Goal: Task Accomplishment & Management: Manage account settings

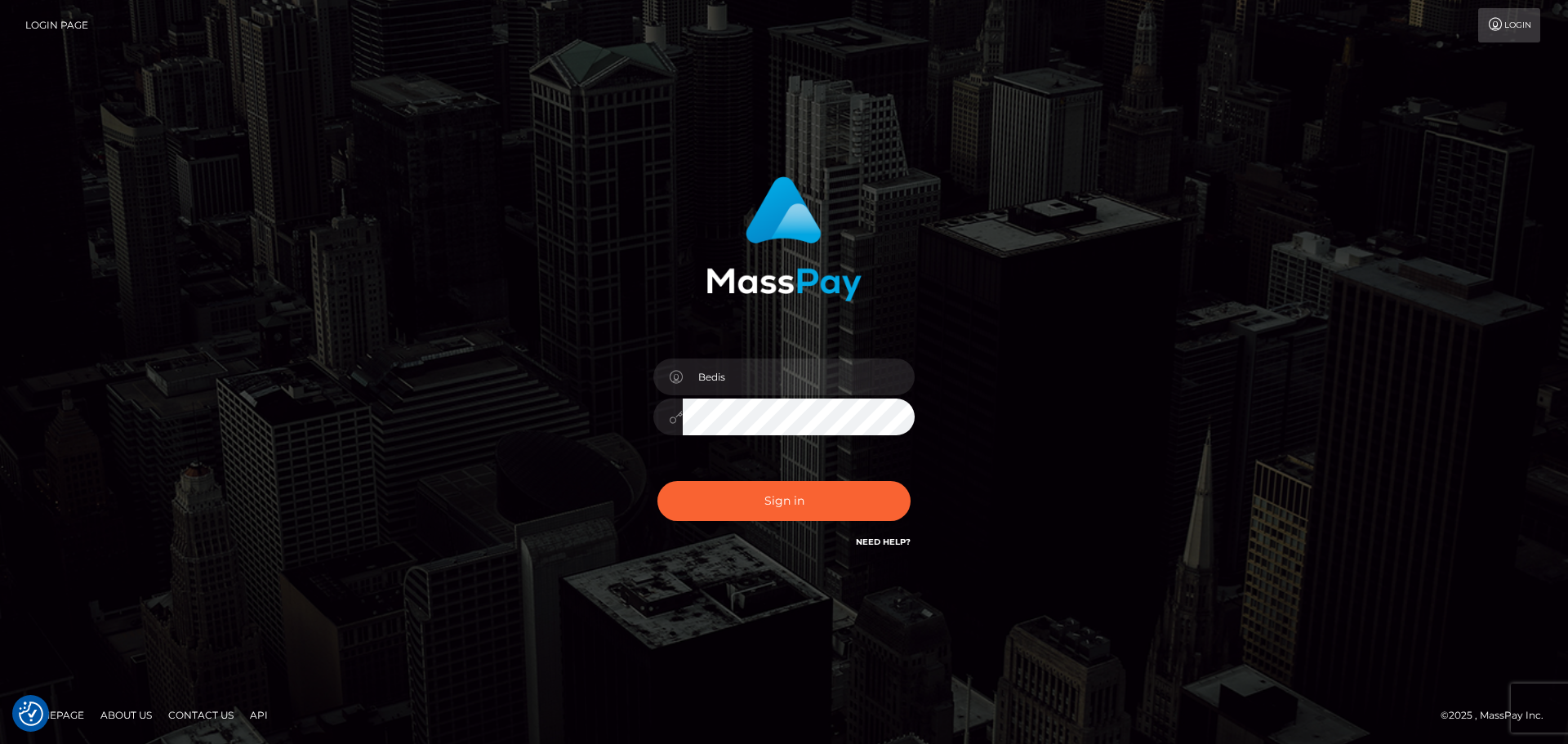
click at [806, 510] on button "Sign in" at bounding box center [784, 500] width 253 height 40
type input "Bedis"
click at [811, 510] on button "Sign in" at bounding box center [784, 500] width 253 height 40
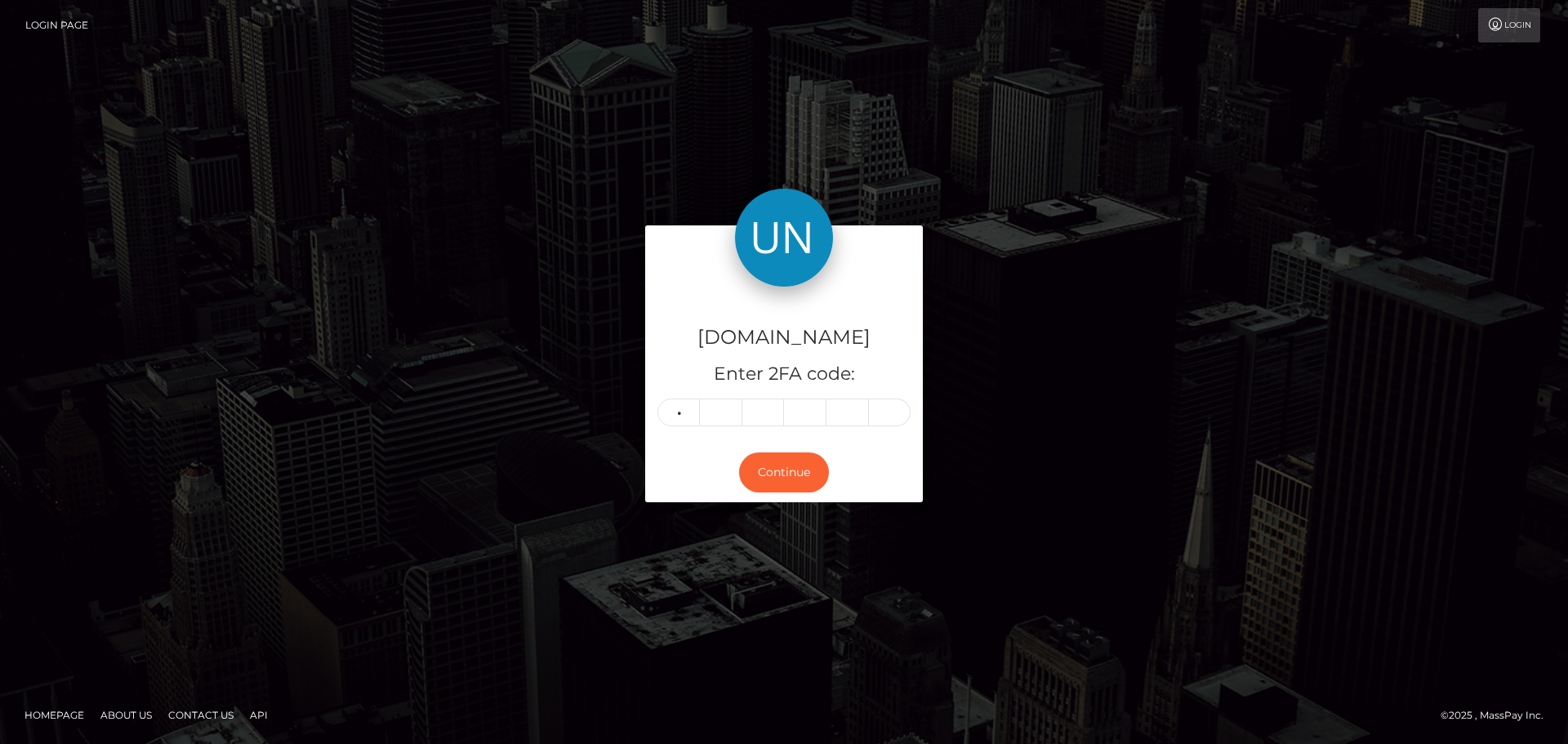
type input "7"
type input "2"
type input "9"
type input "8"
type input "7"
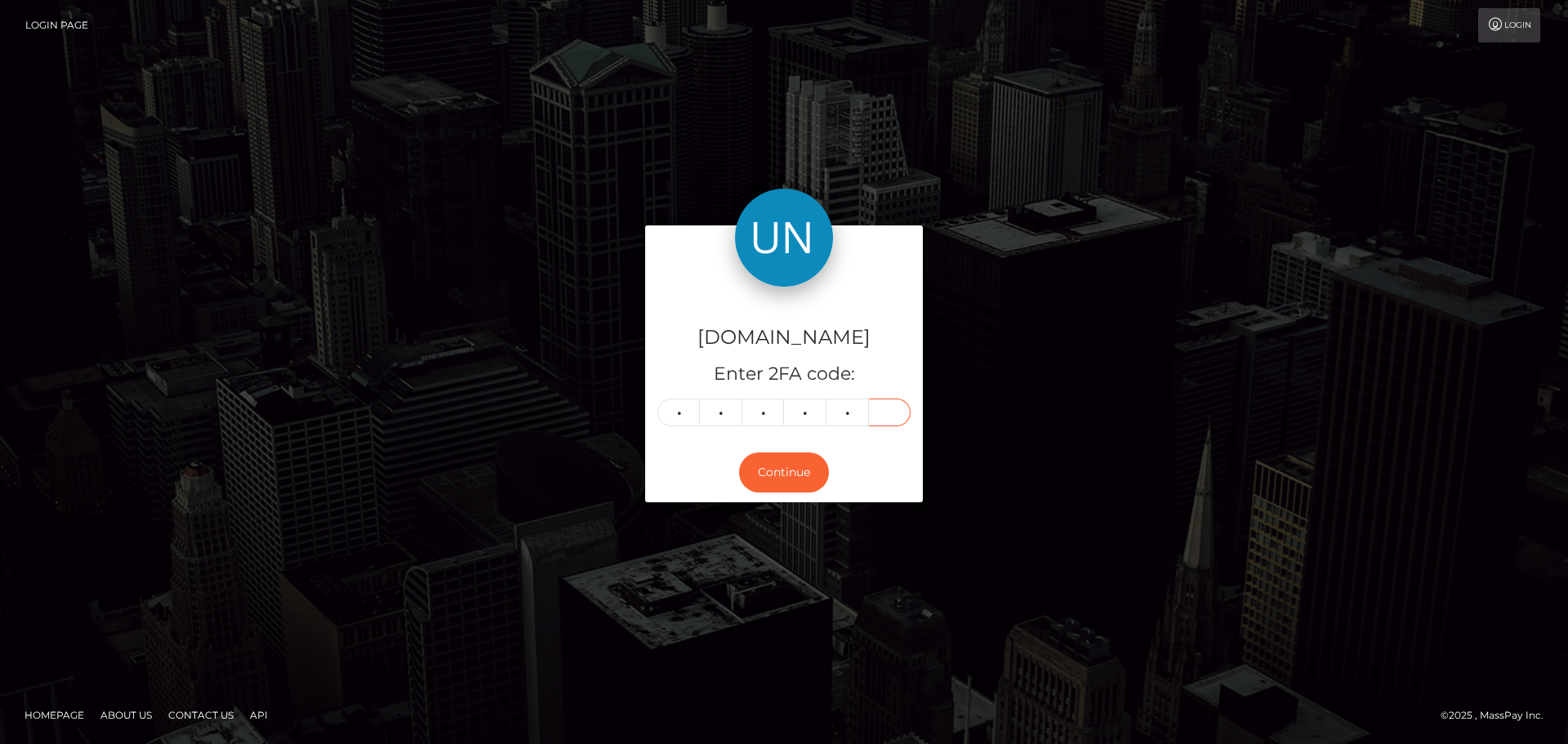
type input "1"
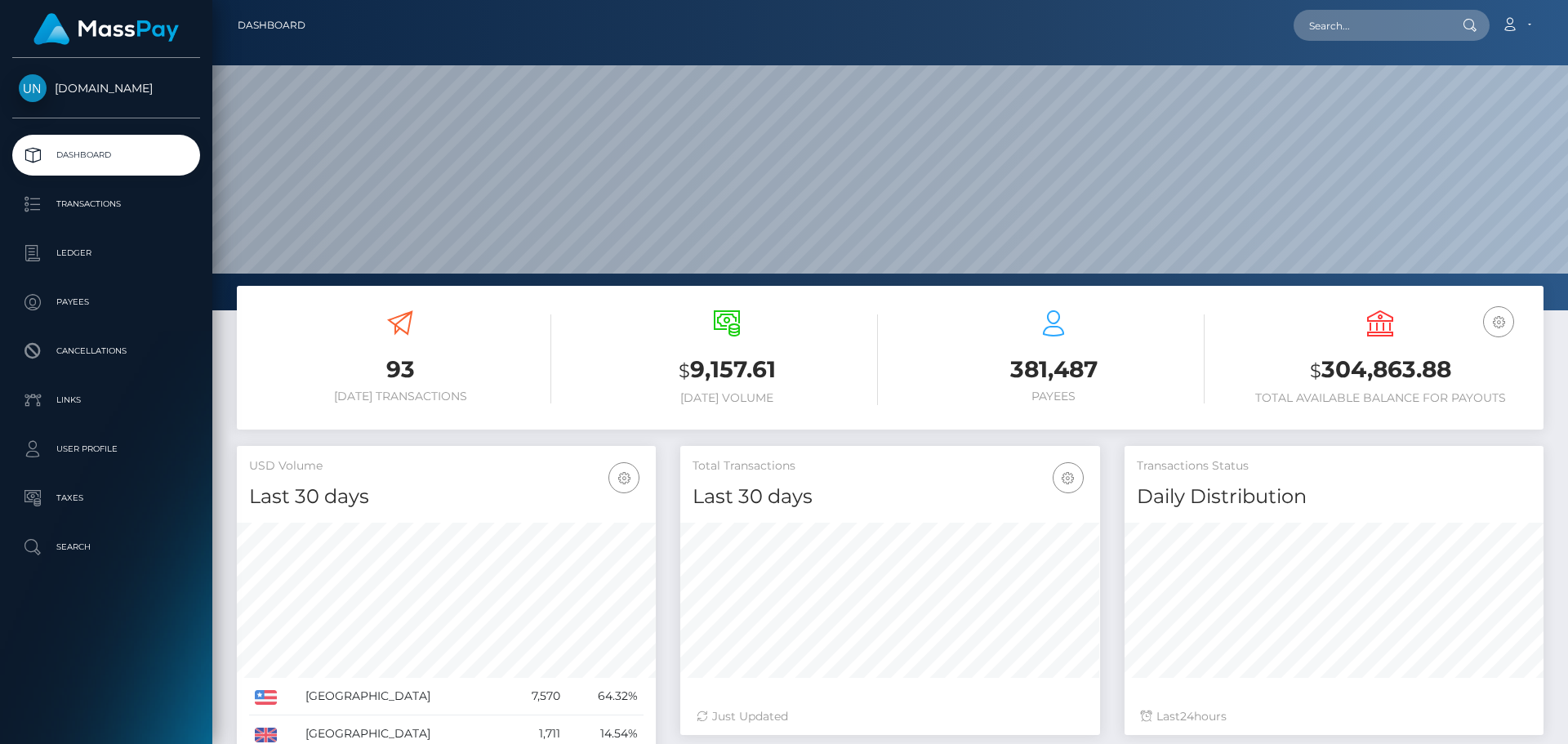
scroll to position [290, 420]
click at [1369, 30] on input "text" at bounding box center [1370, 26] width 153 height 31
paste input "ravengriffin064@gmail.com"
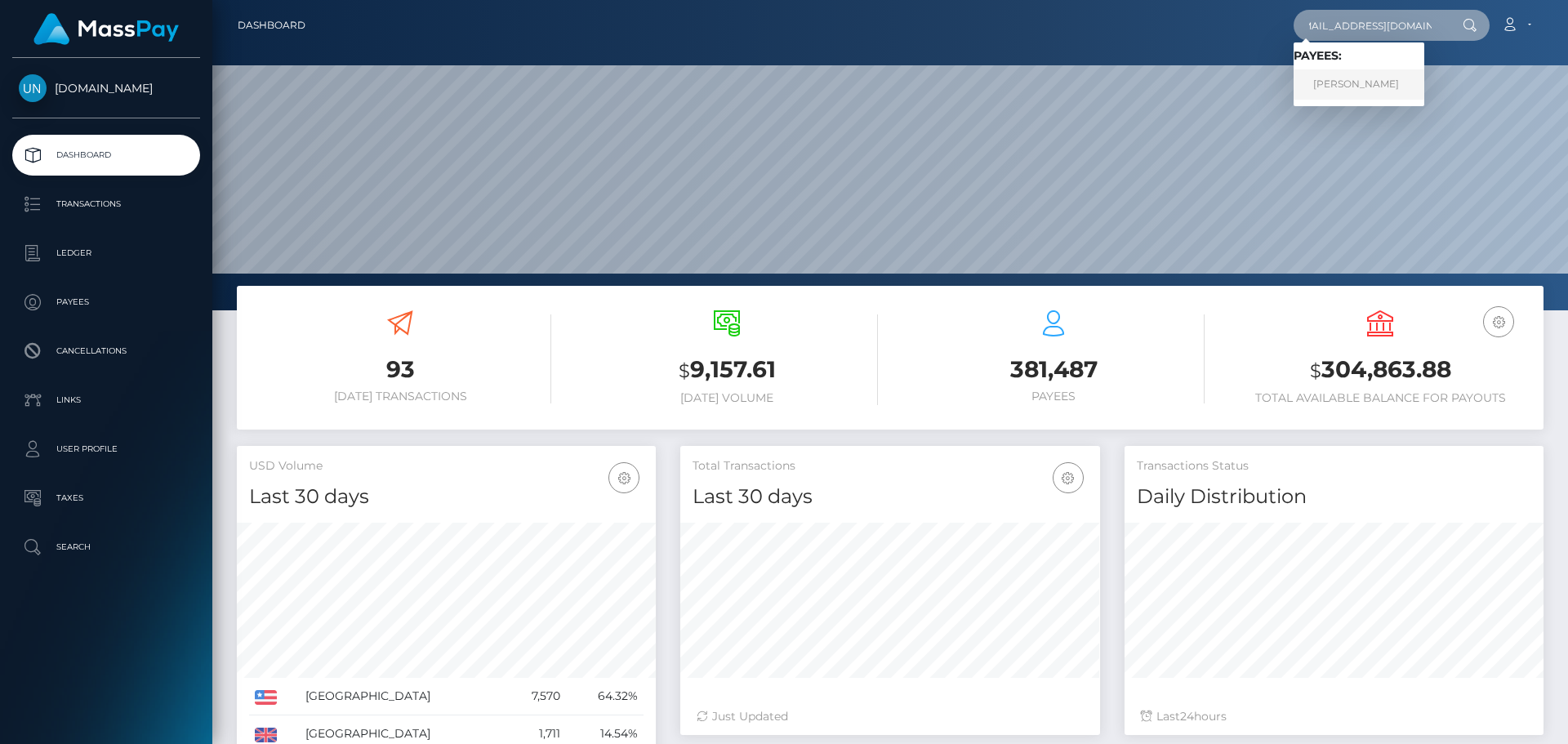
type input "ravengriffin064@gmail.com"
click at [1369, 83] on link "RAVEN S DAVIS" at bounding box center [1358, 84] width 130 height 30
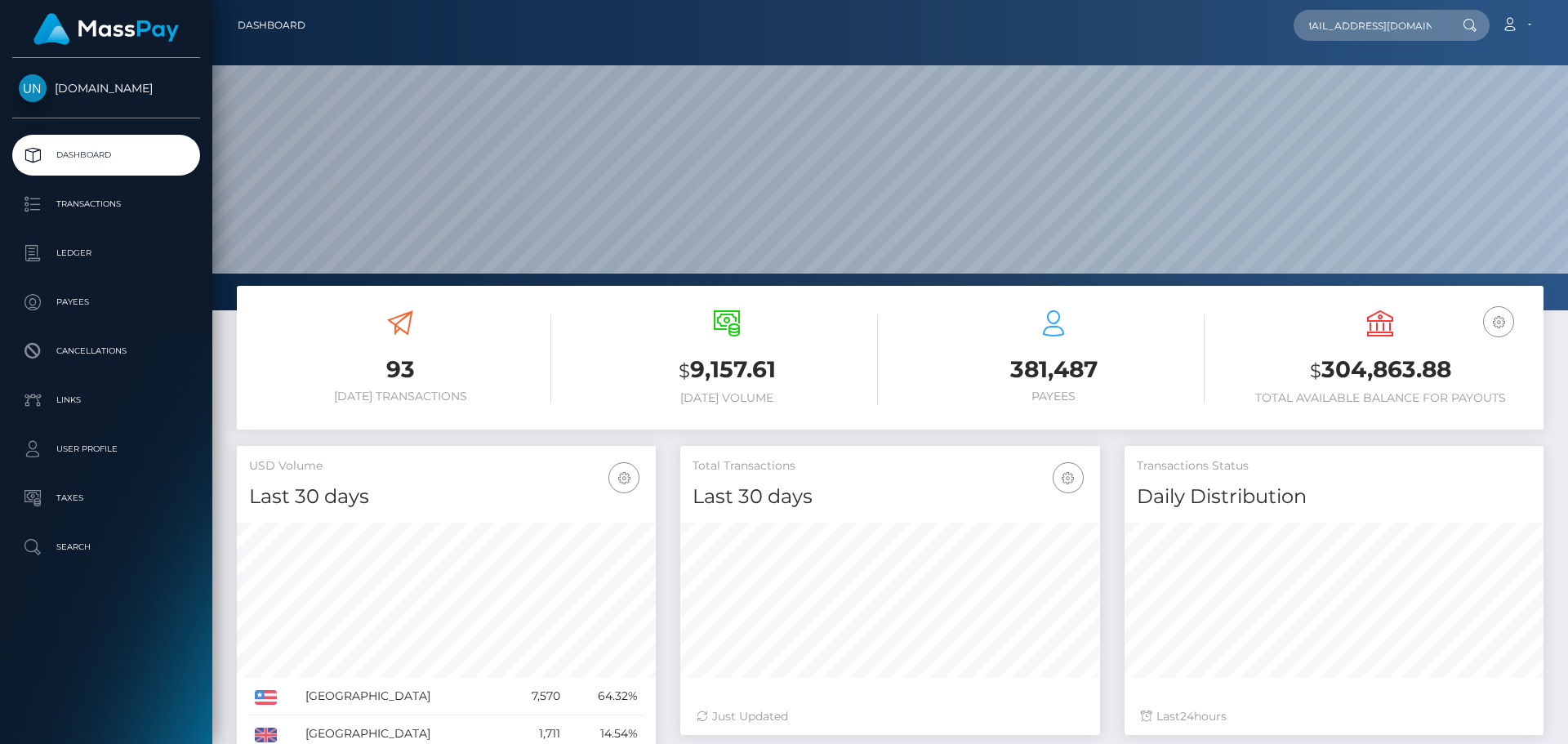
scroll to position [0, 0]
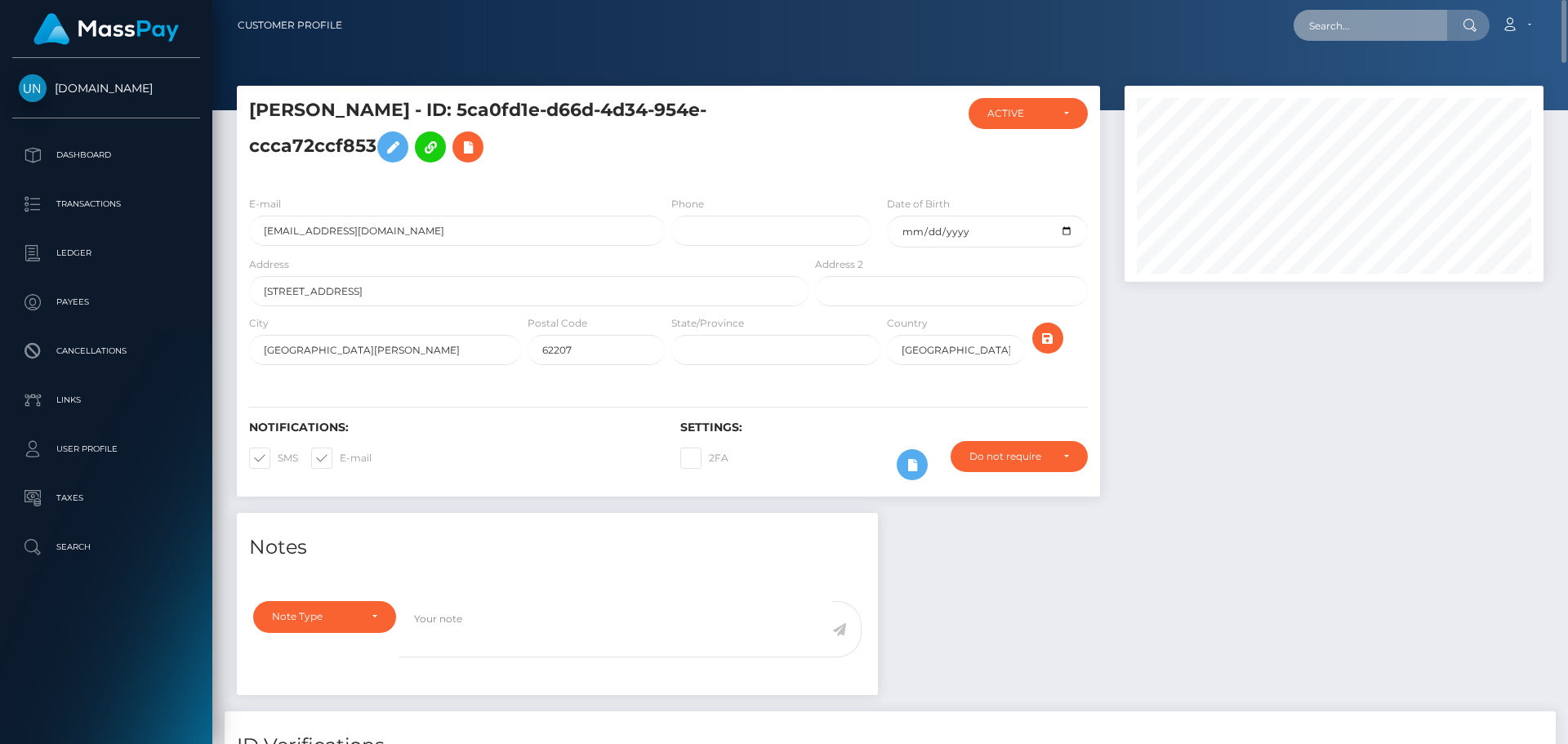
click at [1324, 34] on input "text" at bounding box center [1370, 26] width 153 height 31
paste input "pdavies2203@gmail.com"
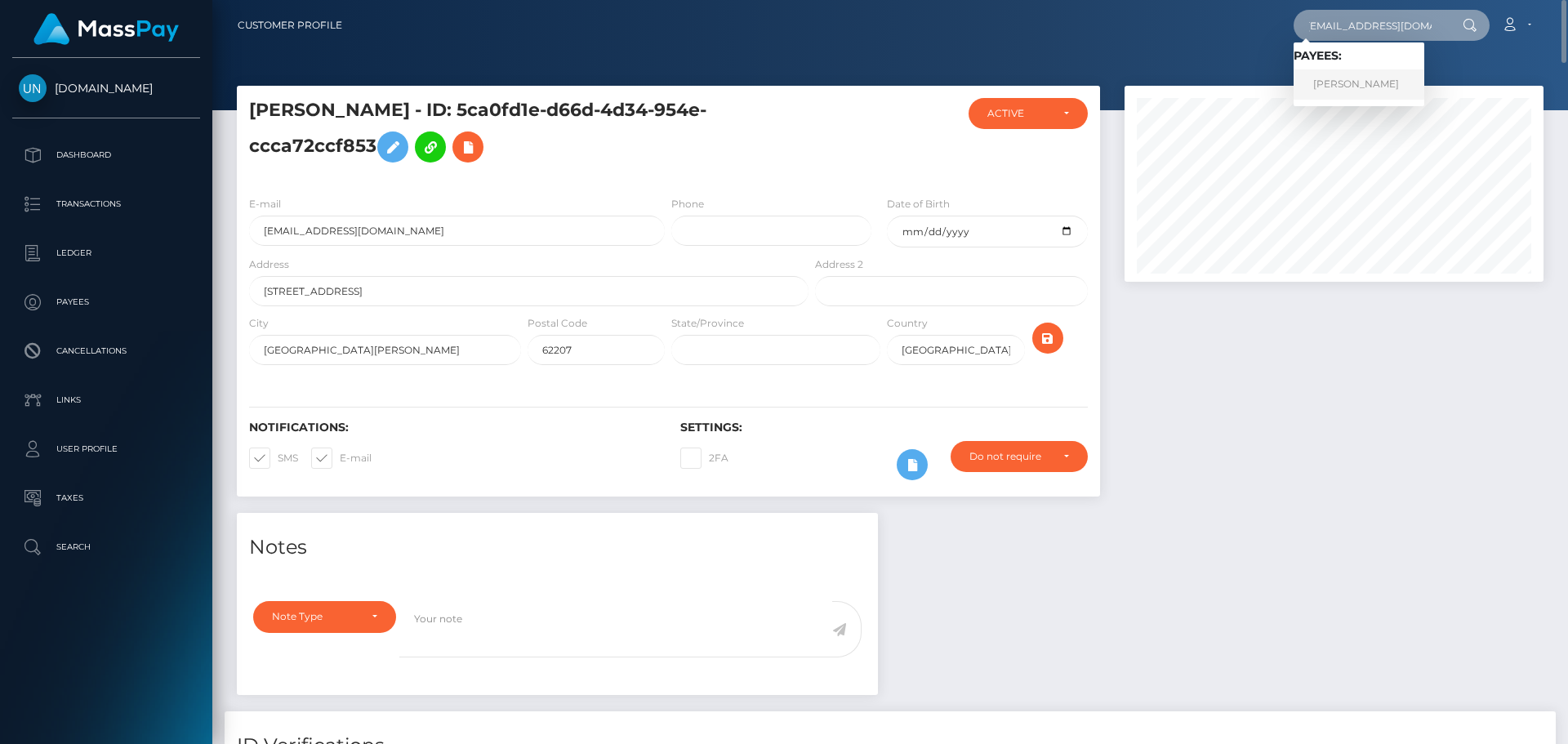
type input "pdavies2203@gmail.com"
click at [1356, 90] on link "Philippa Davies" at bounding box center [1358, 84] width 130 height 30
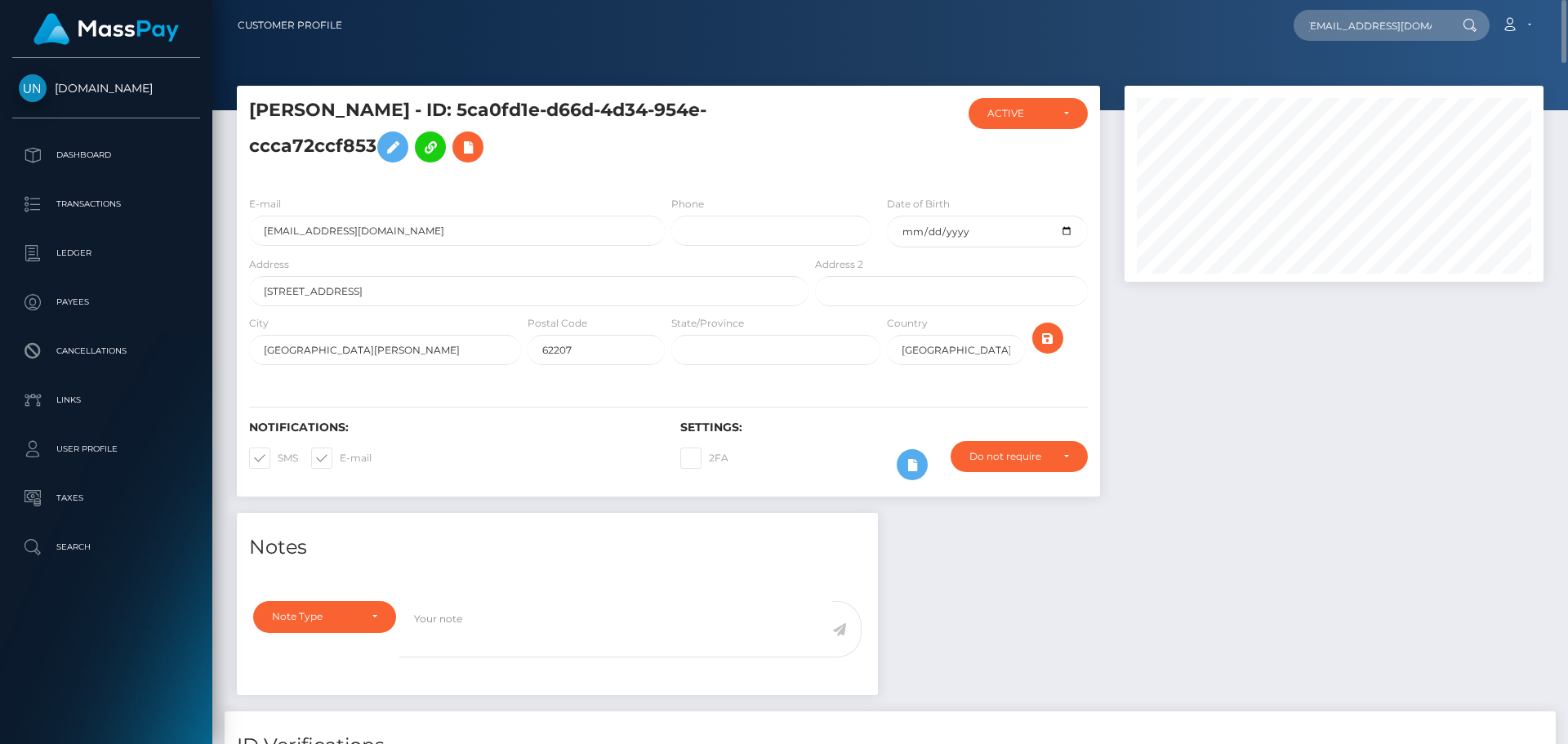
scroll to position [0, 0]
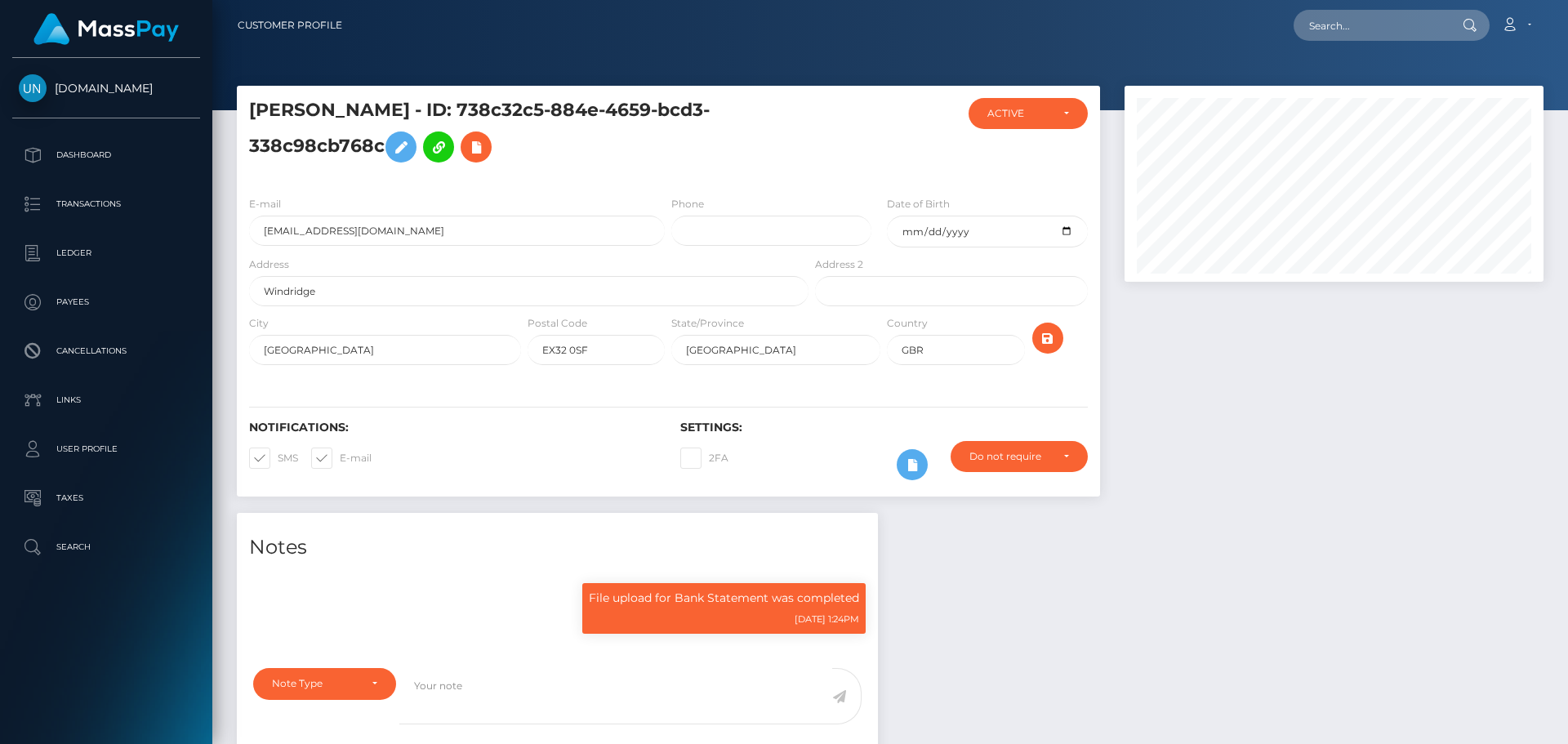
scroll to position [196, 420]
click at [354, 293] on input "Windridge" at bounding box center [529, 291] width 560 height 30
paste input "text"
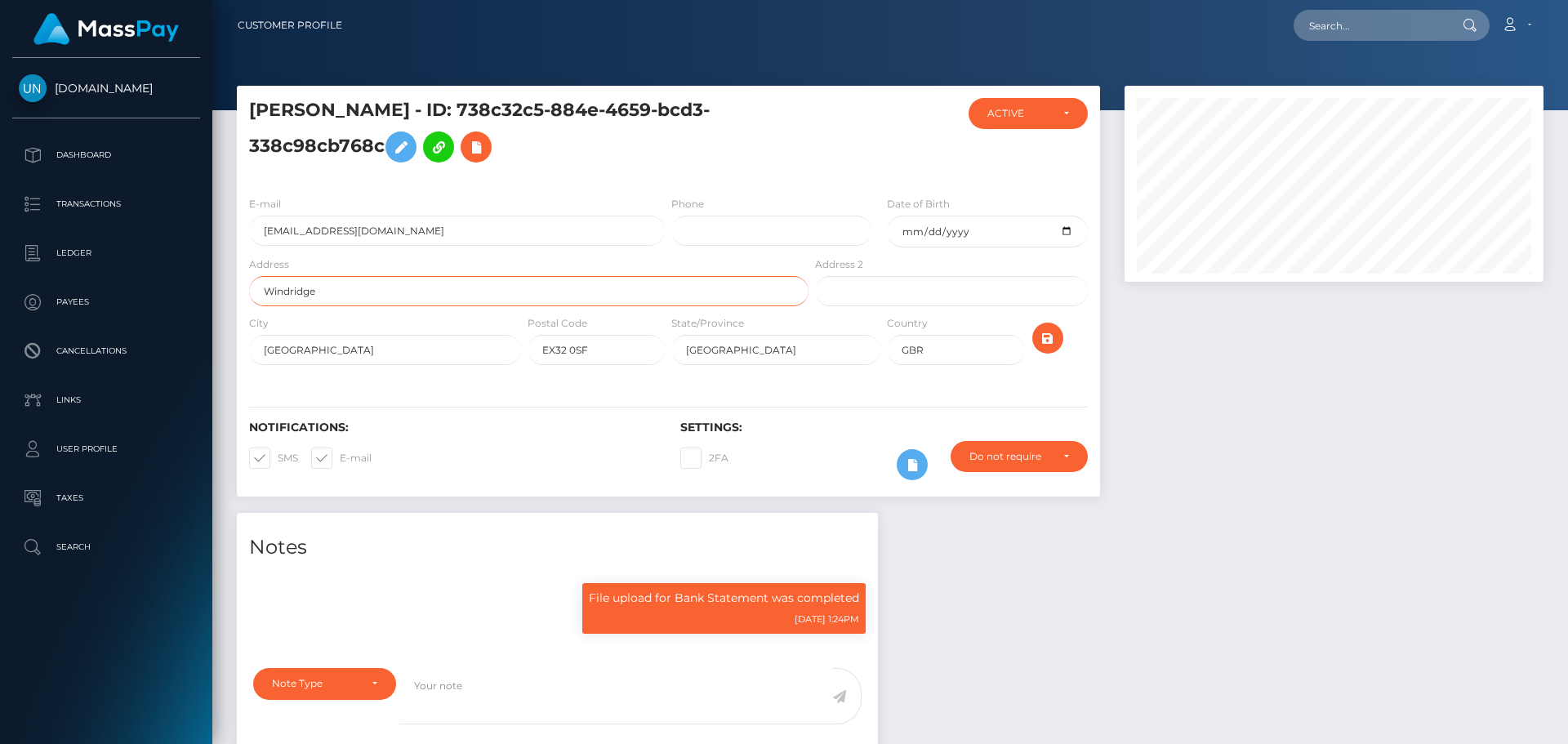
type input "Windridge"
click at [1053, 337] on icon "submit" at bounding box center [1047, 338] width 19 height 20
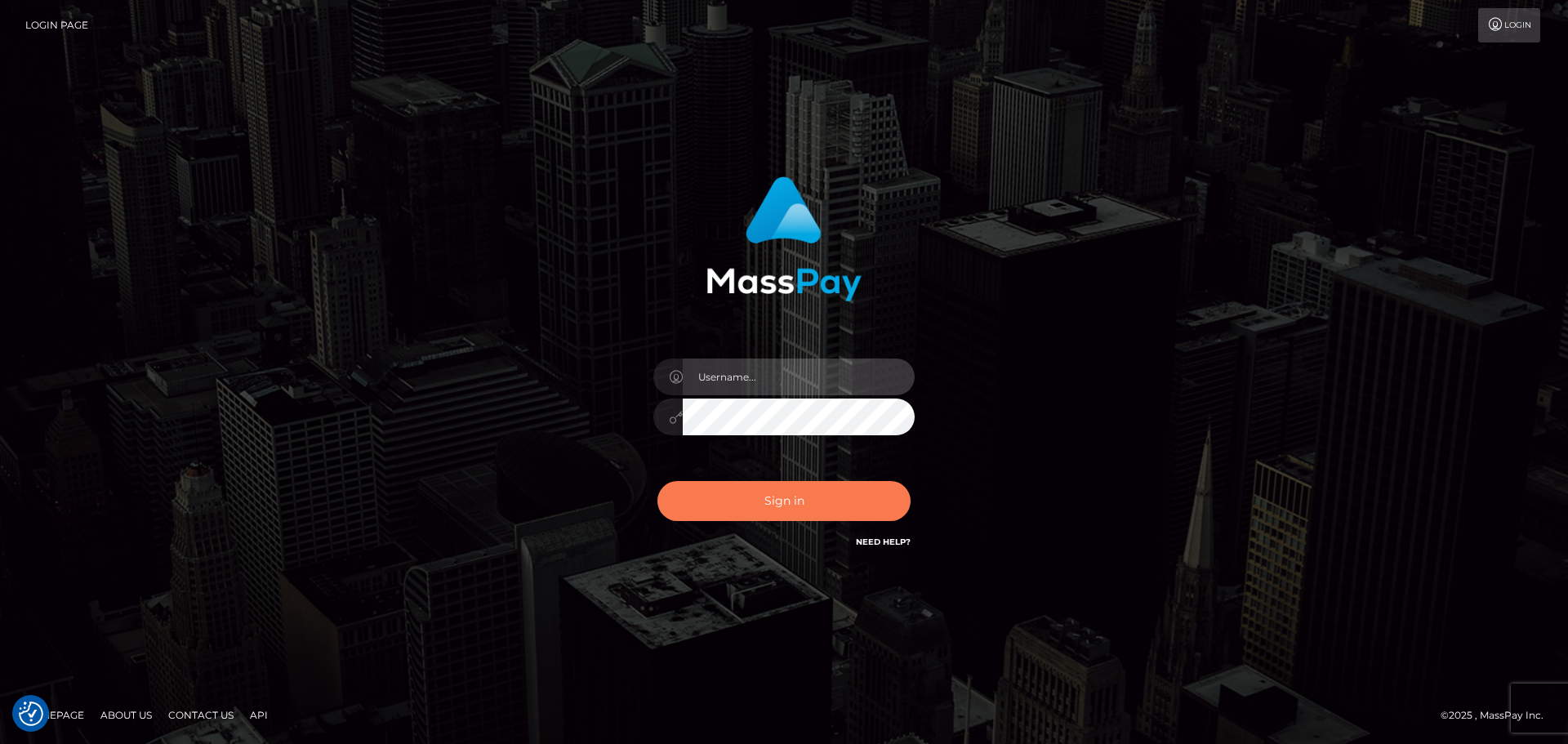
type input "Bedis"
click at [779, 513] on button "Sign in" at bounding box center [784, 500] width 253 height 40
type input "Bedis"
click at [771, 513] on button "Sign in" at bounding box center [784, 500] width 253 height 40
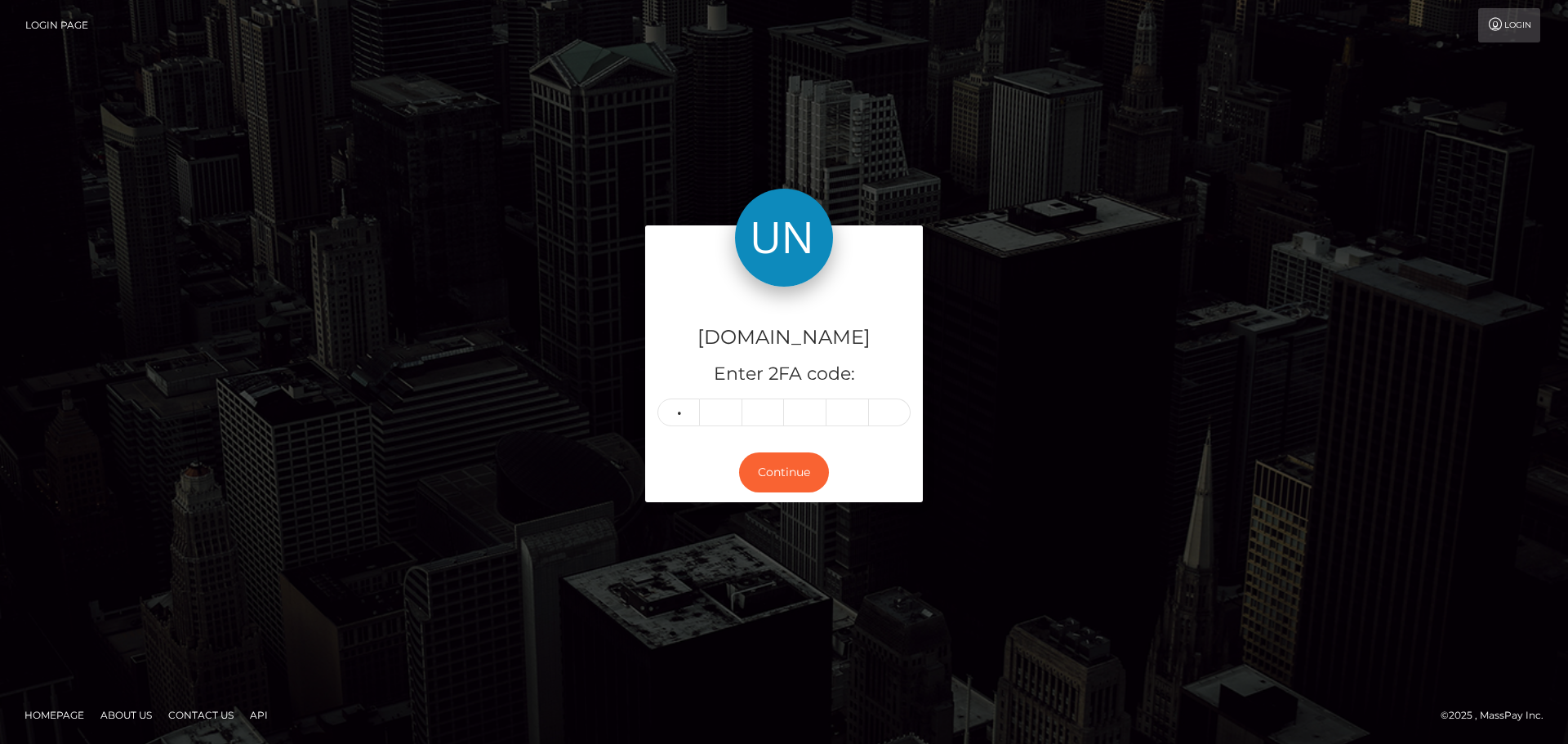
type input "9"
type input "2"
type input "9"
type input "5"
type input "2"
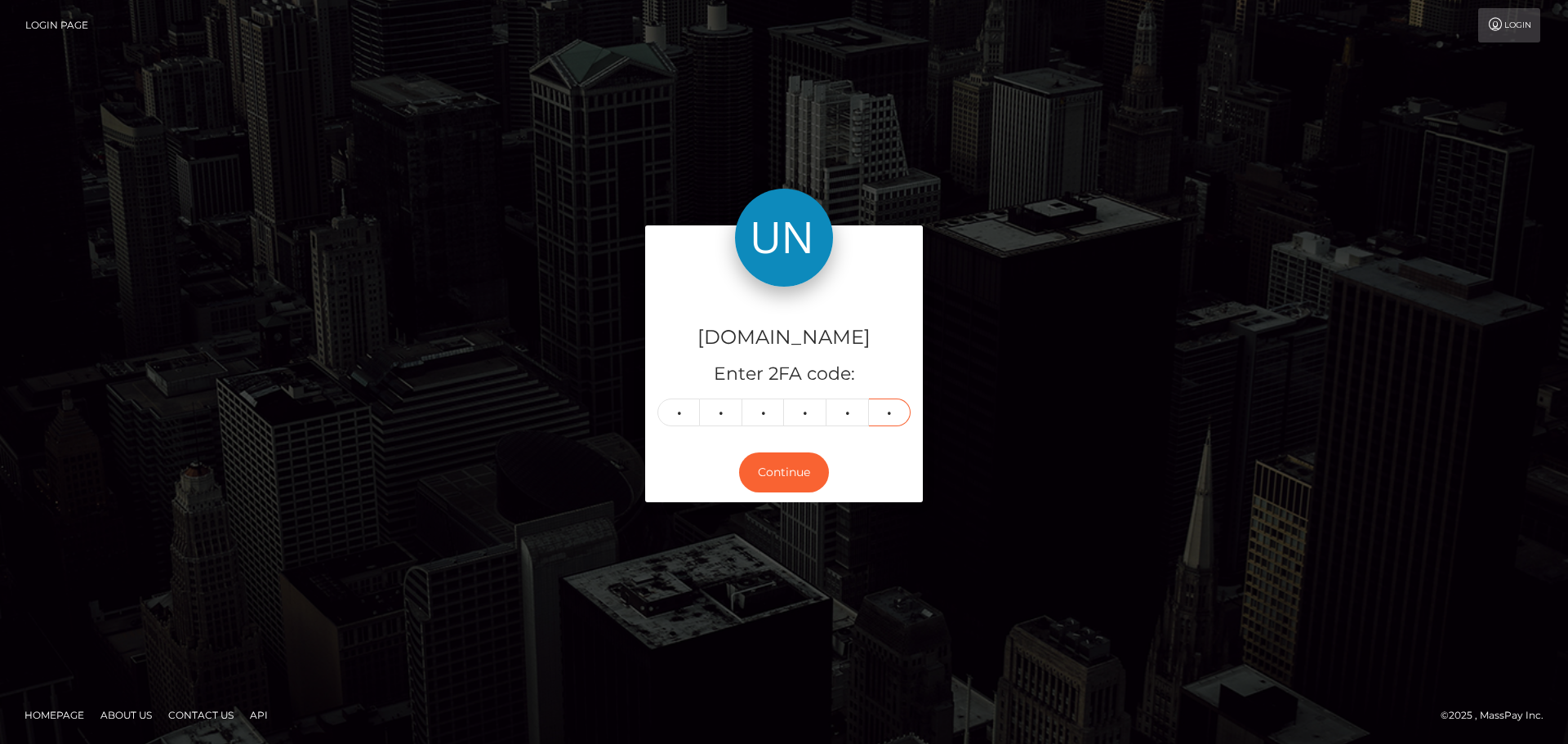
type input "8"
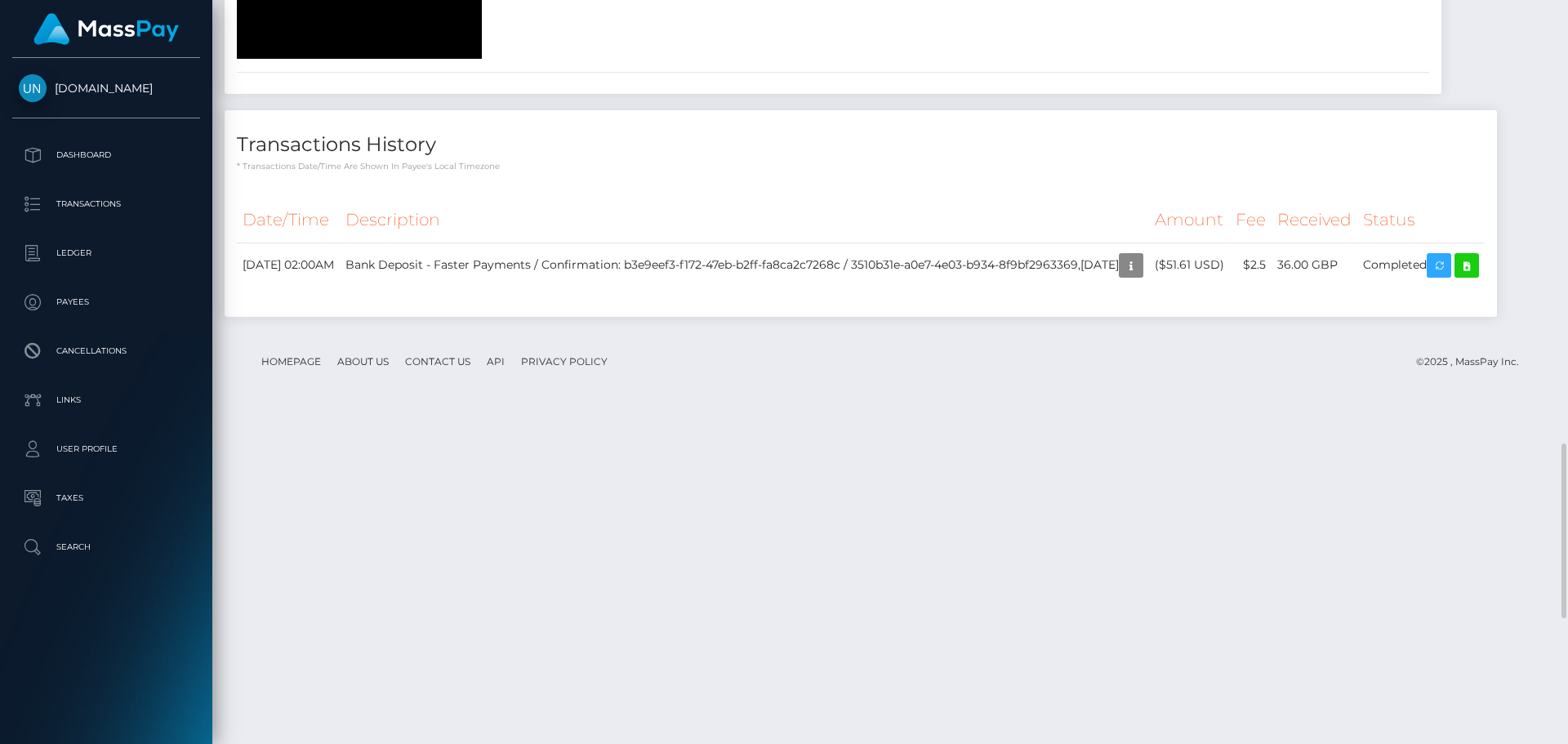
scroll to position [2408, 0]
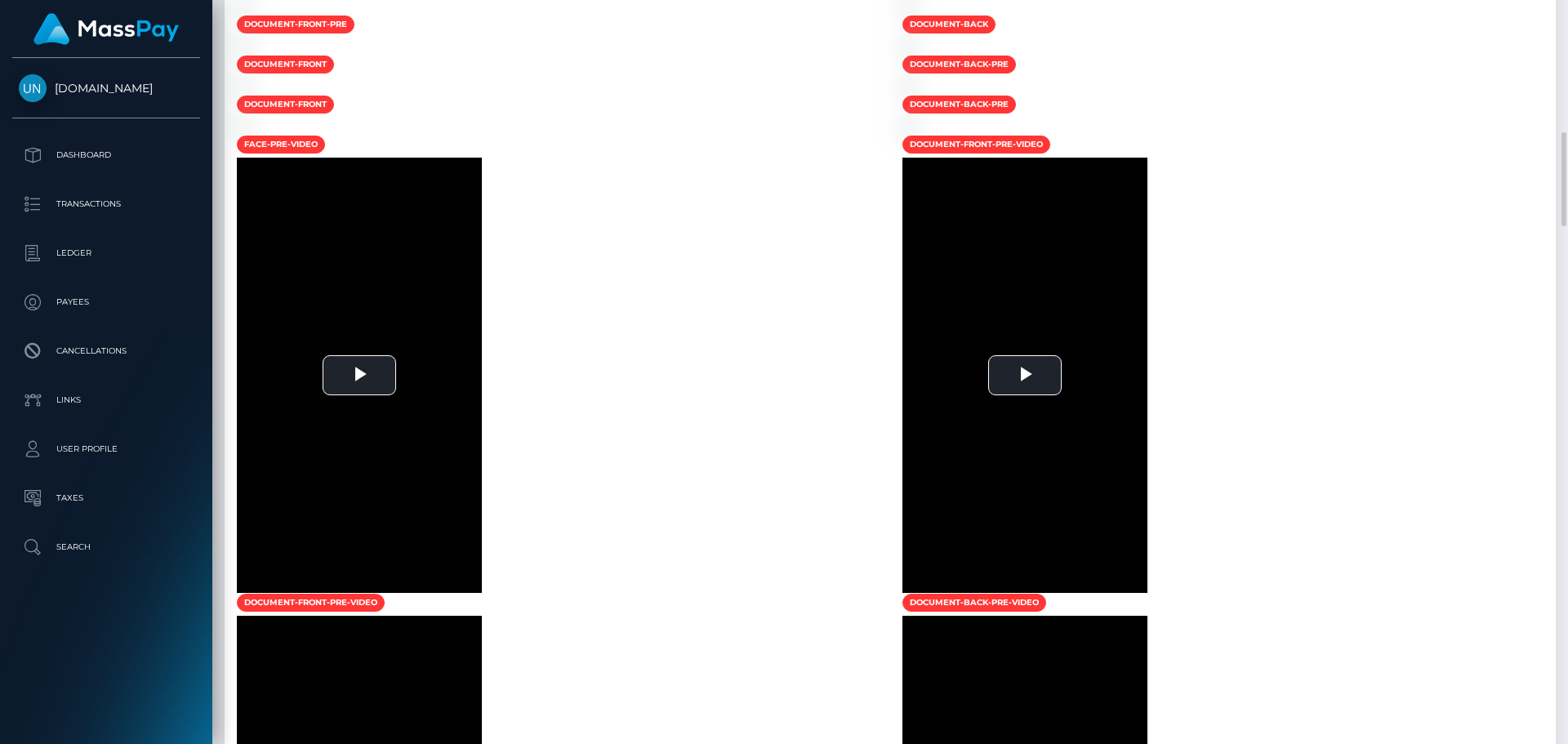
scroll to position [555, 0]
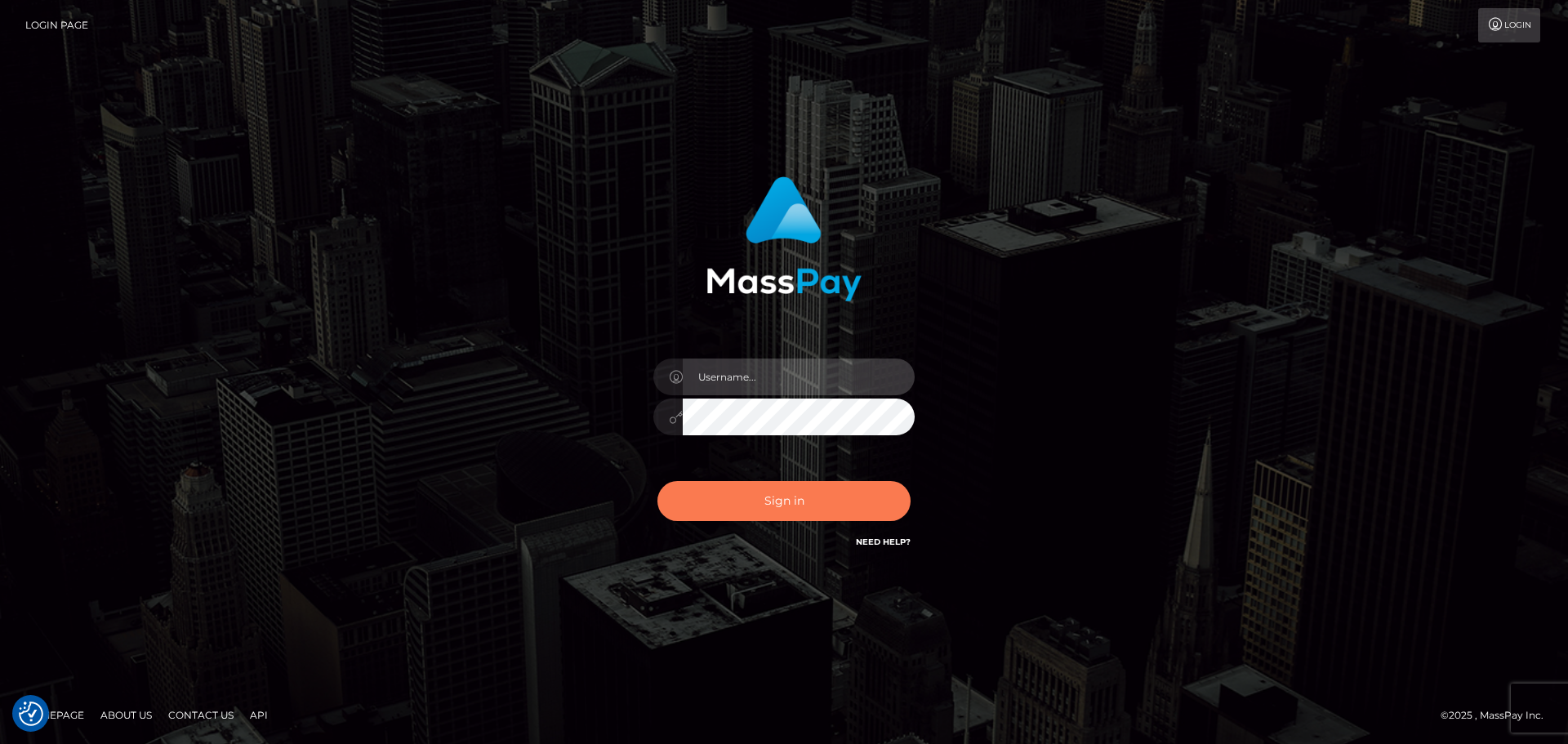
type input "Bedis"
click at [741, 493] on button "Sign in" at bounding box center [784, 500] width 253 height 40
type input "Bedis"
click at [741, 493] on button "Sign in" at bounding box center [784, 500] width 253 height 40
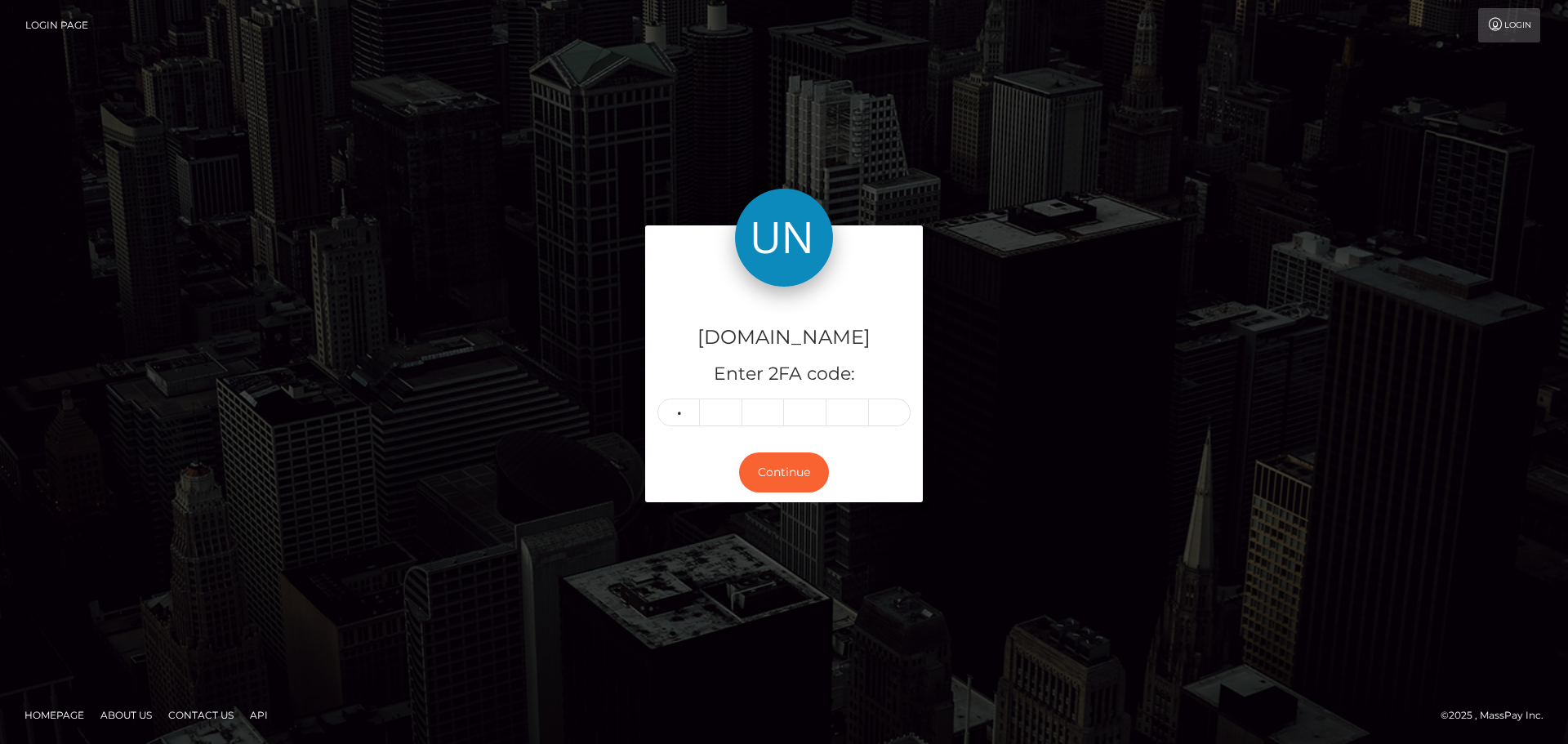
type input "0"
type input "6"
type input "8"
type input "7"
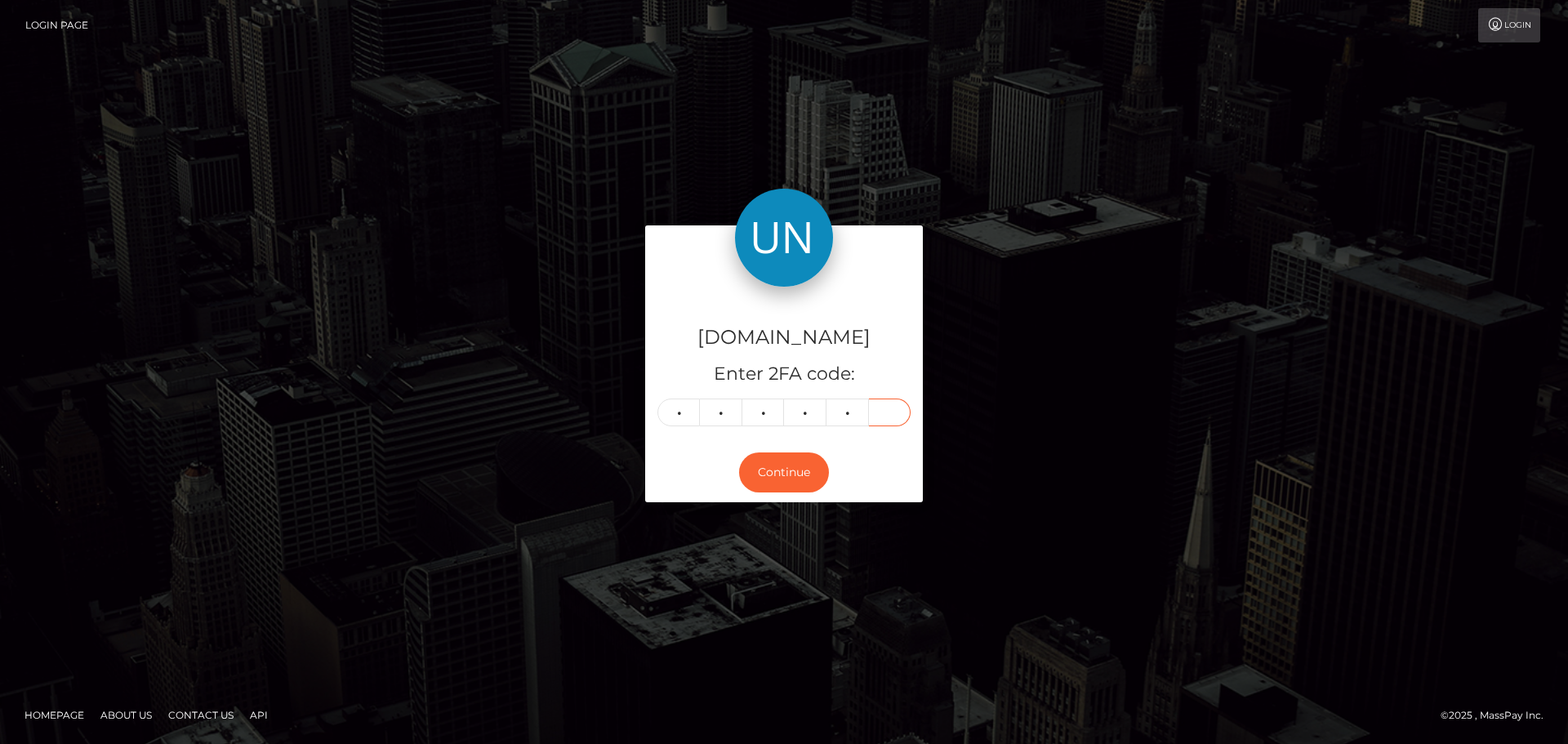
type input "6"
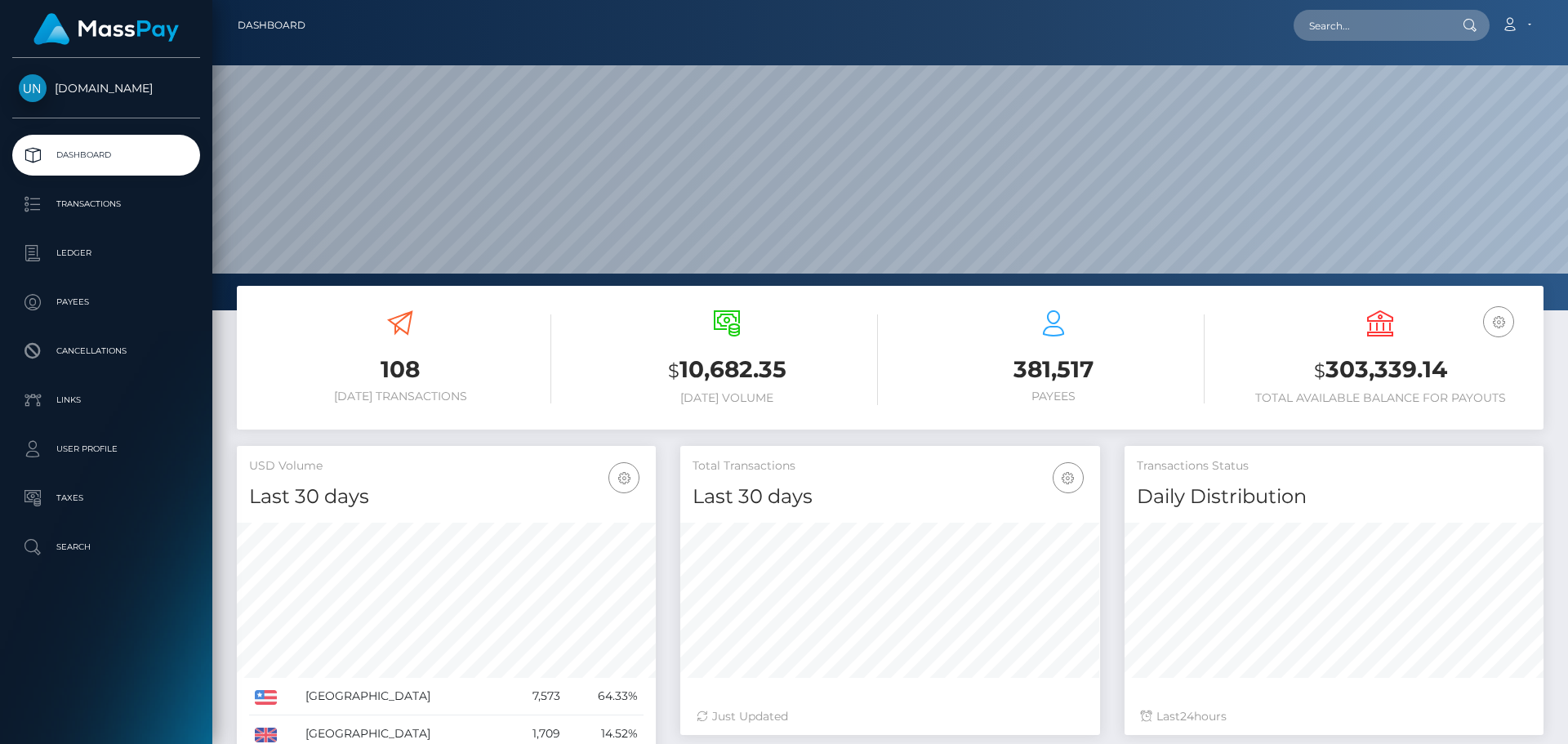
scroll to position [290, 420]
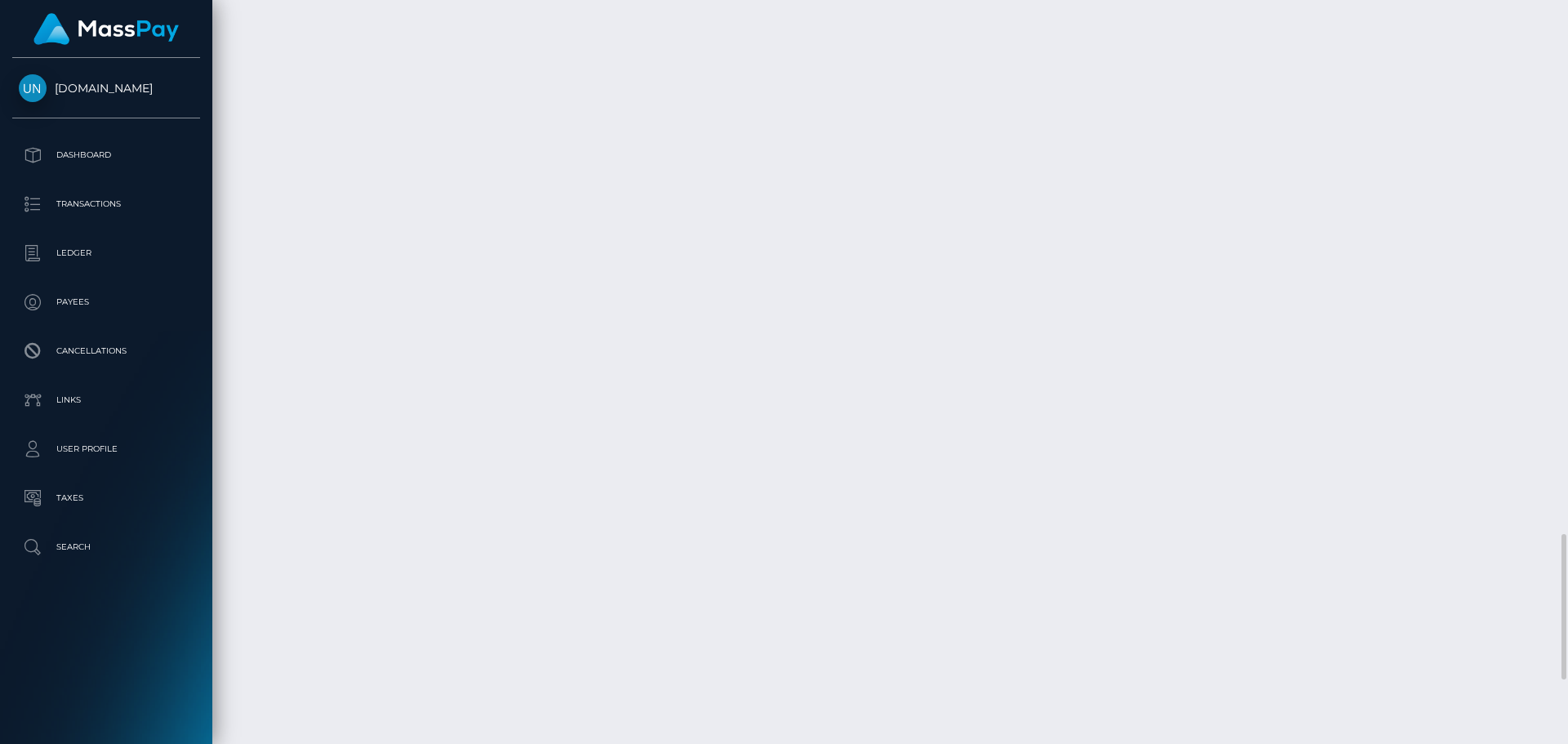
scroll to position [2726, 0]
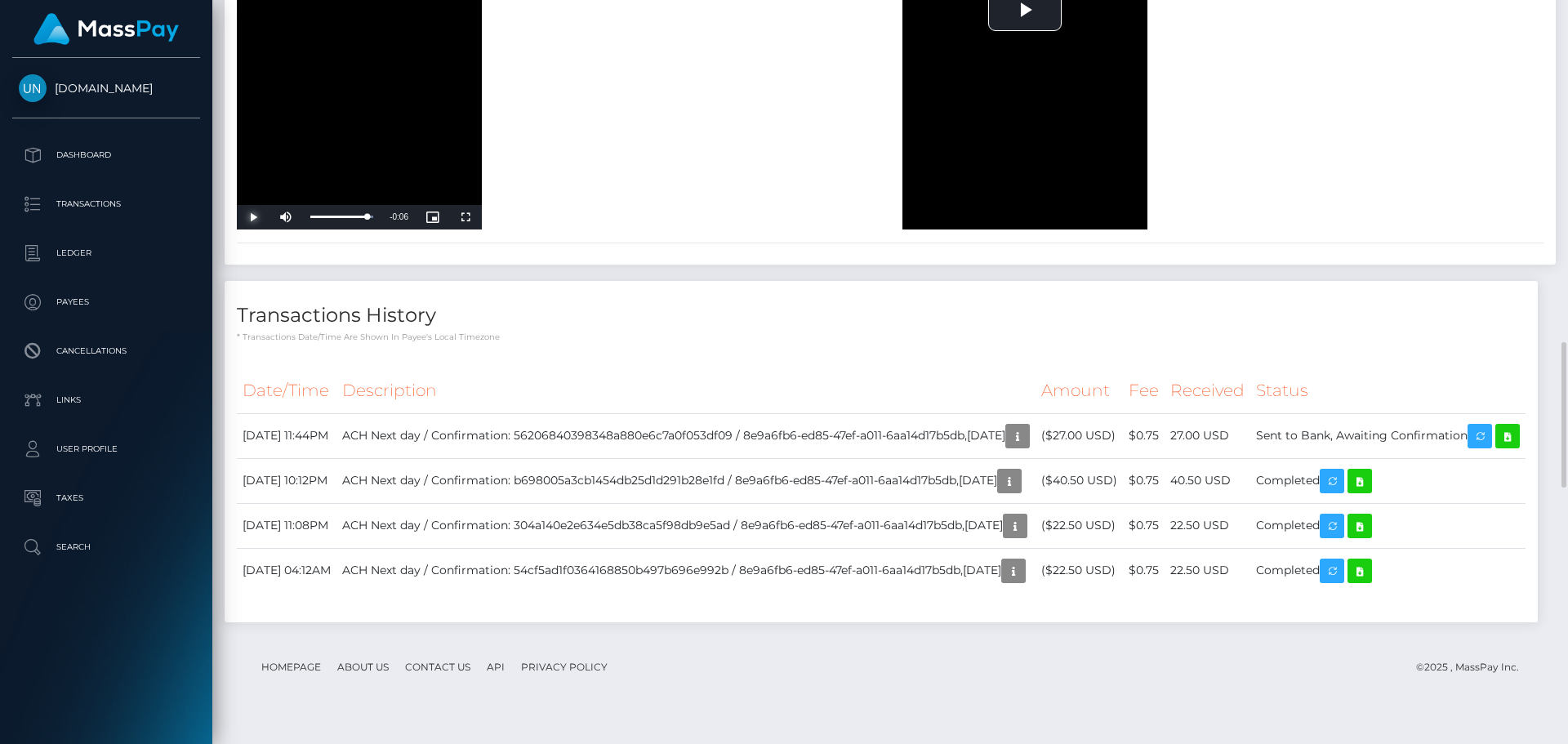
scroll to position [1257, 0]
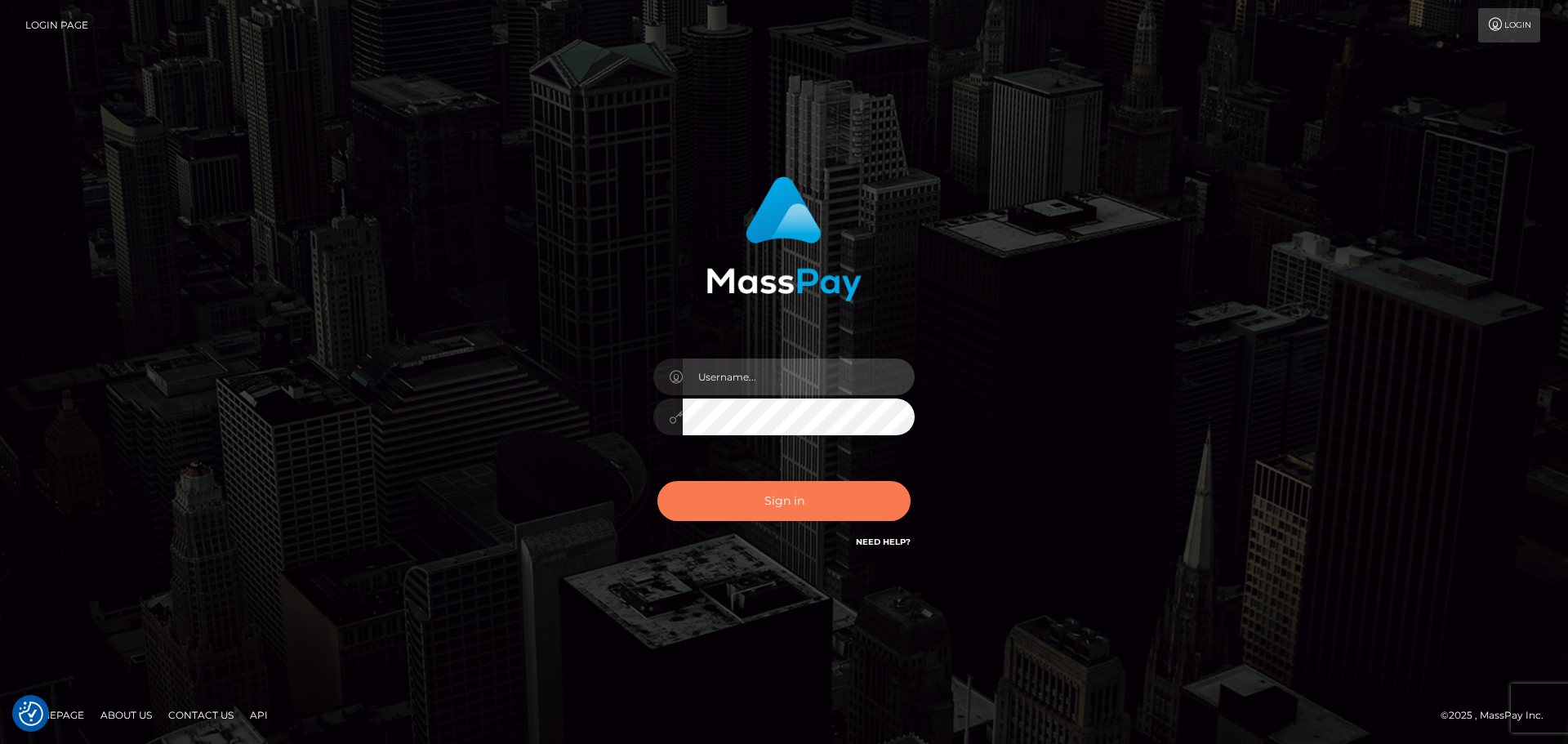
type input "Bedis"
click at [767, 509] on button "Sign in" at bounding box center [784, 500] width 253 height 40
type input "Bedis"
click at [767, 509] on button "Sign in" at bounding box center [784, 500] width 253 height 40
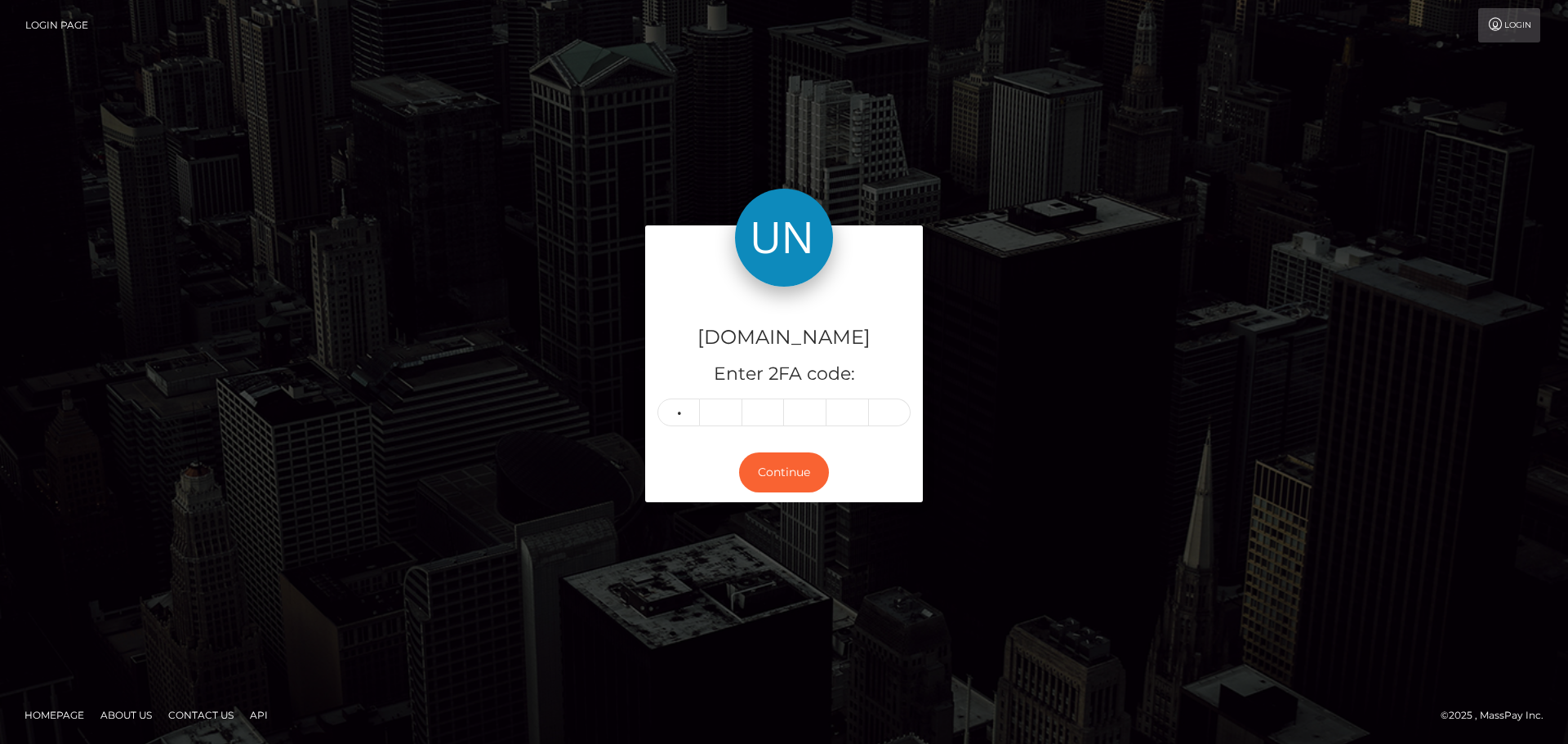
type input "9"
type input "8"
type input "3"
type input "4"
type input "5"
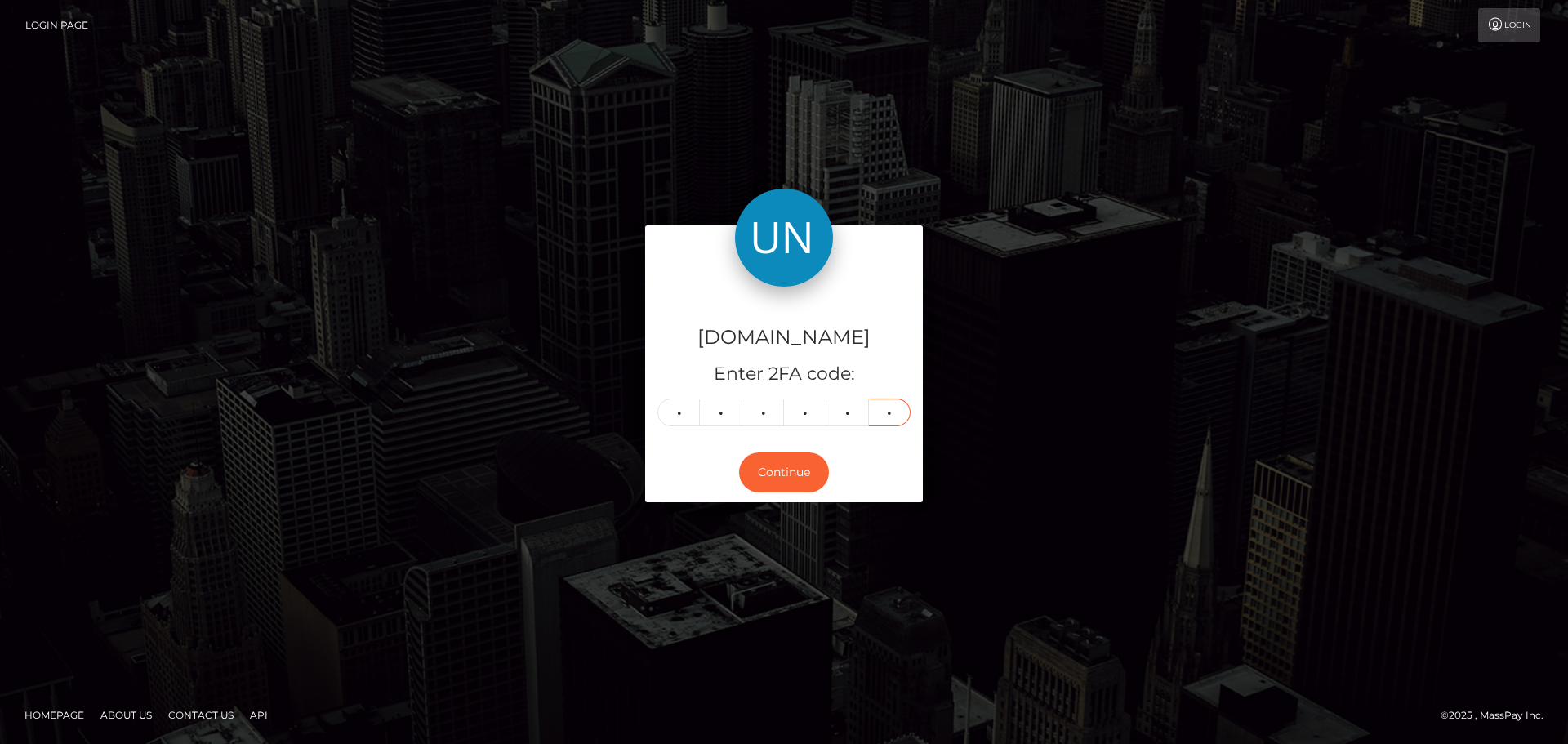
type input "2"
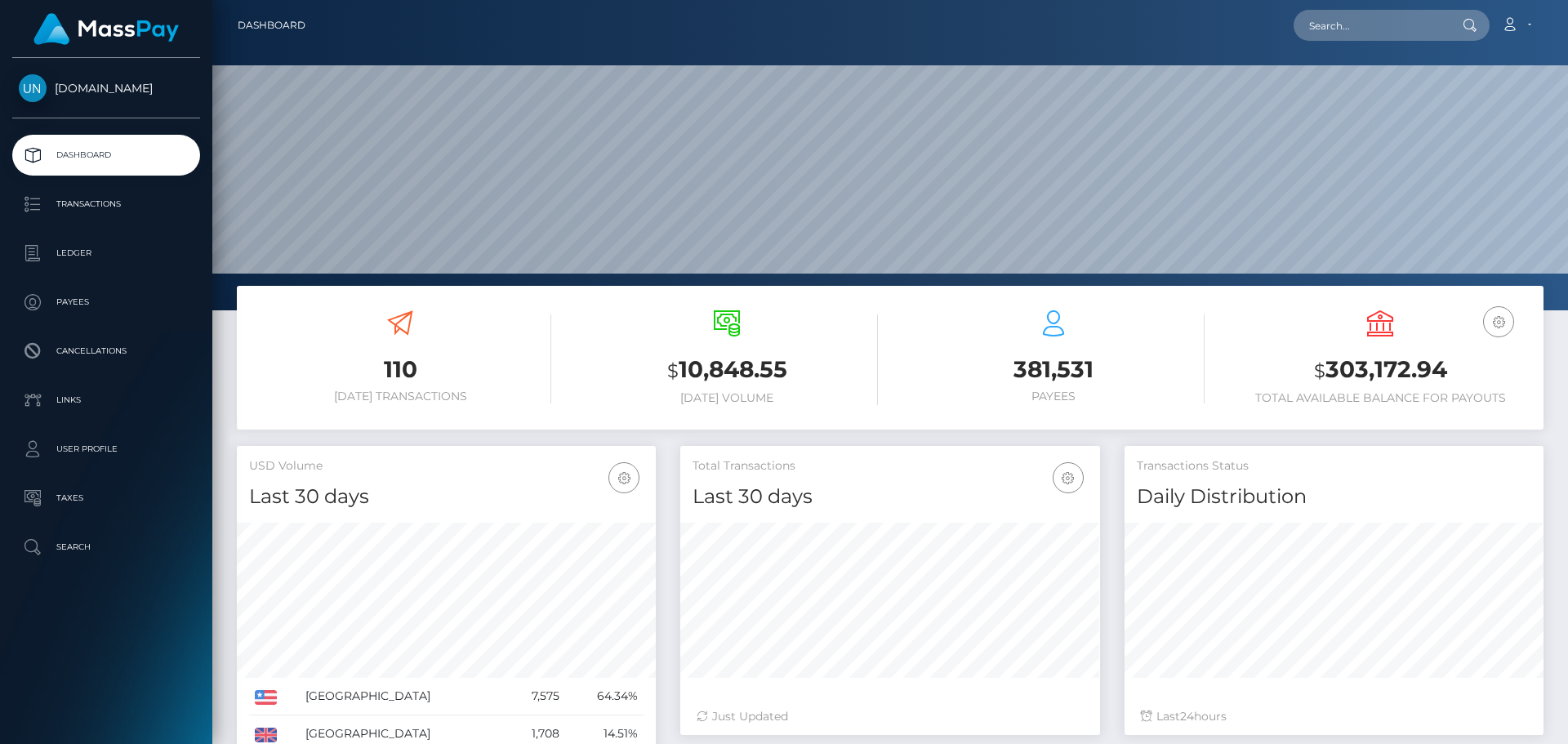
scroll to position [290, 420]
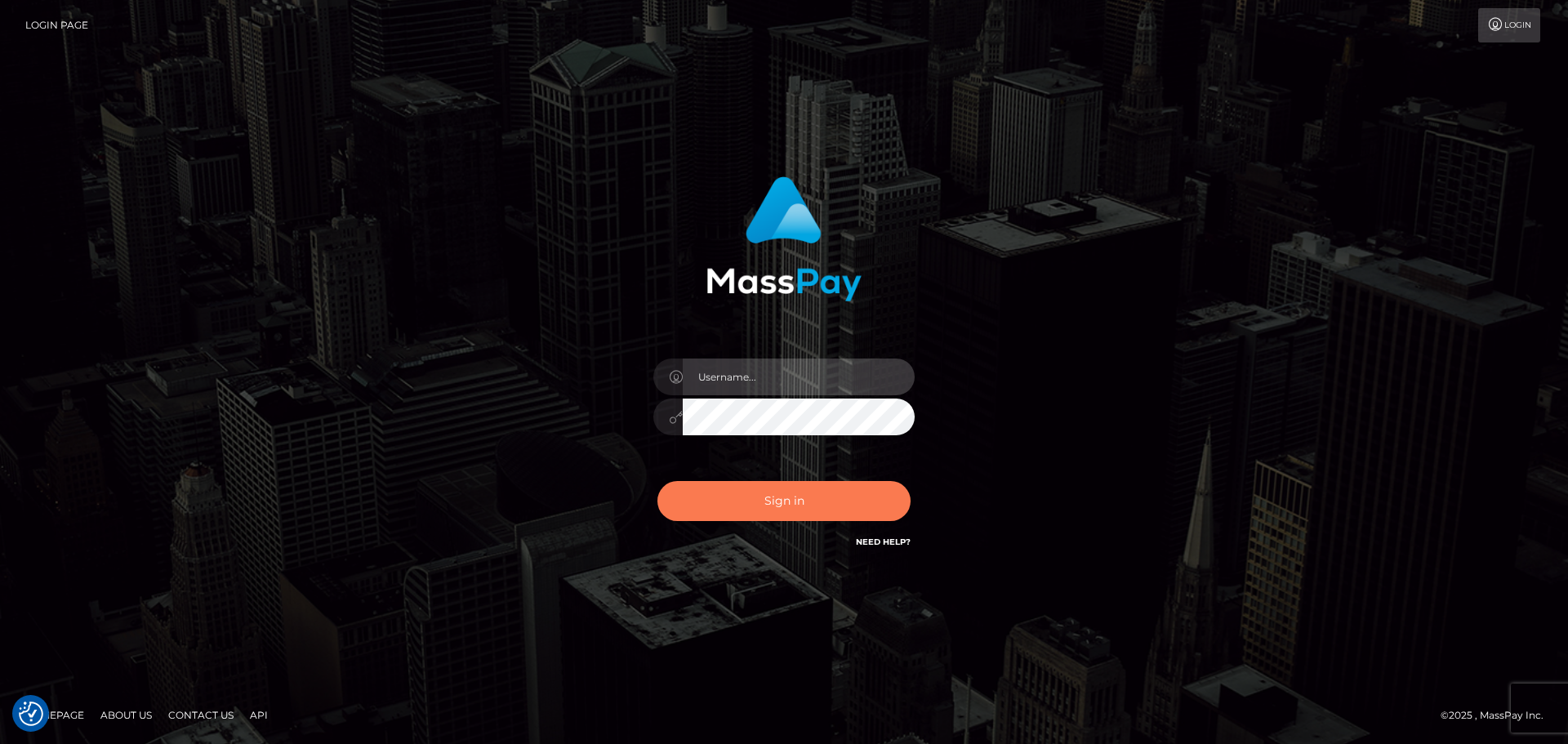
type input "Bedis"
click at [778, 509] on button "Sign in" at bounding box center [784, 500] width 253 height 40
type input "Bedis"
click at [790, 498] on button "Sign in" at bounding box center [784, 500] width 253 height 40
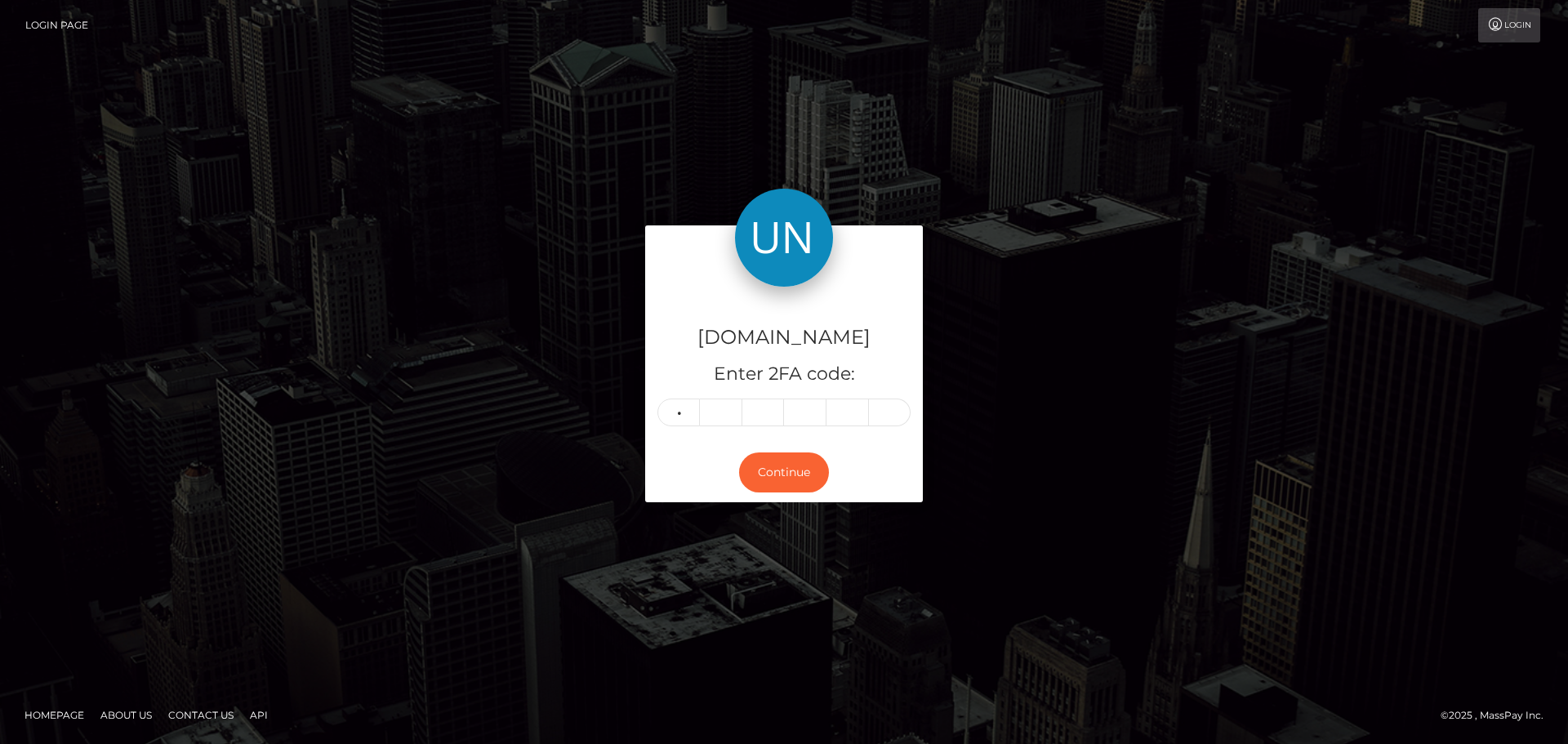
type input "9"
type input "0"
type input "2"
type input "6"
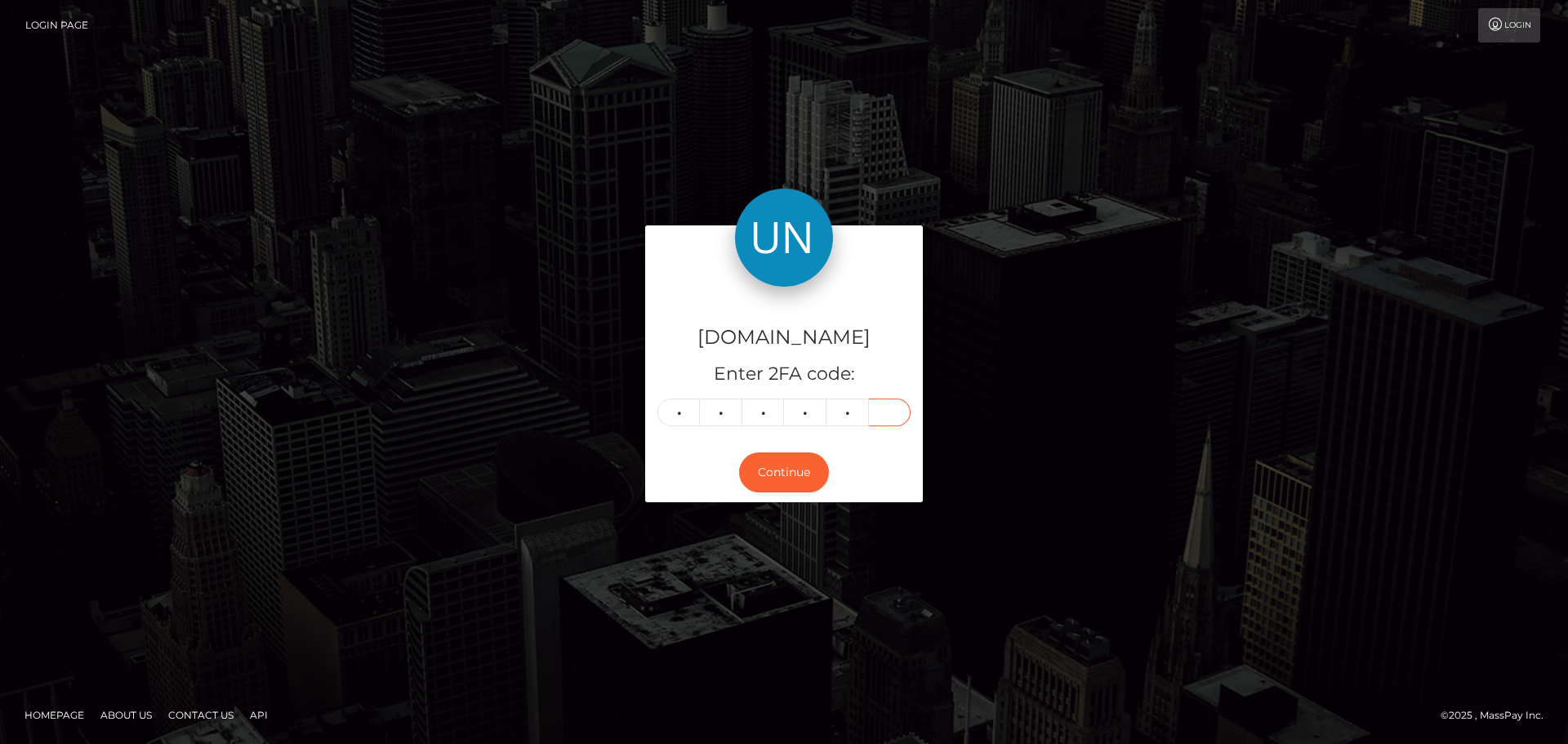
type input "8"
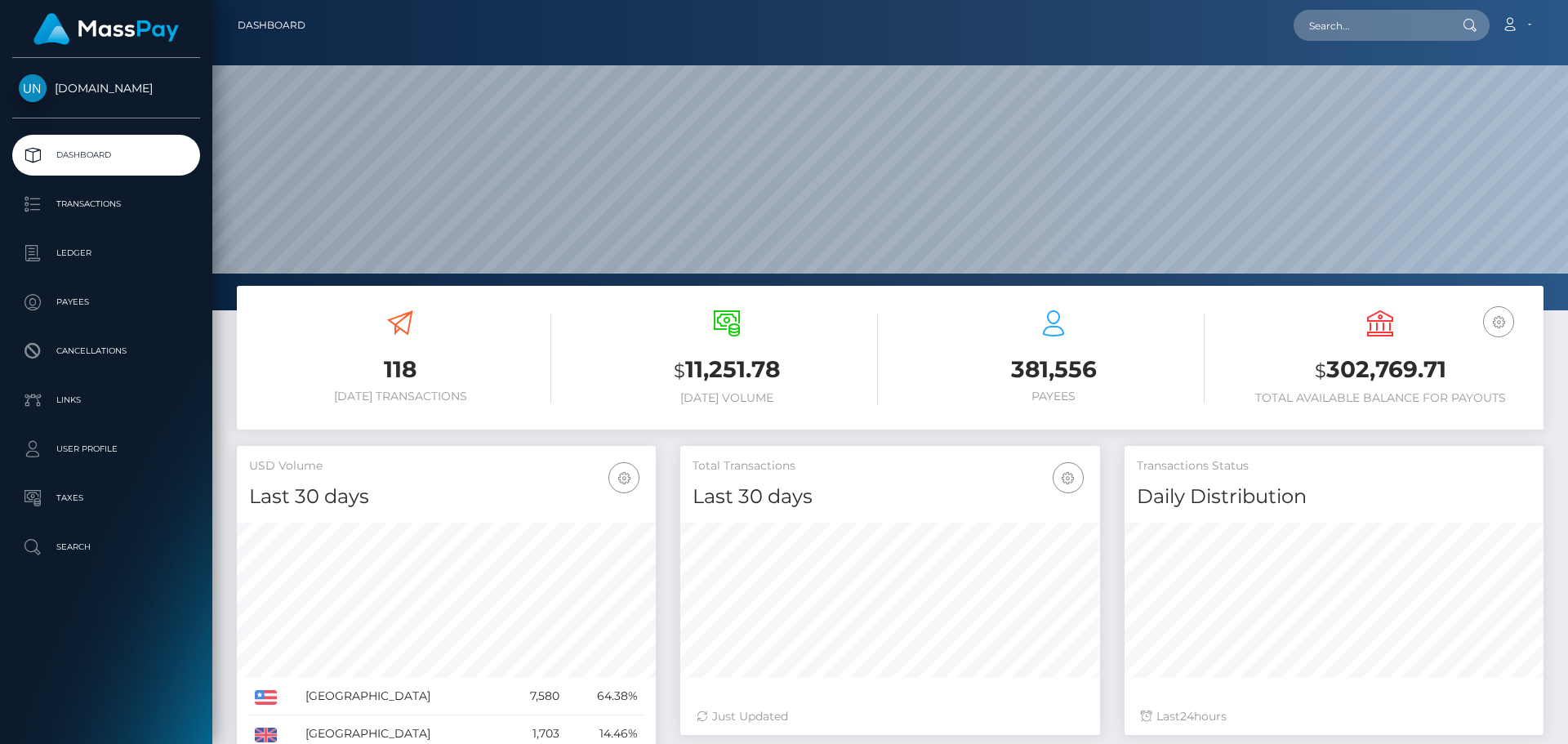
scroll to position [290, 420]
click at [1354, 32] on input "text" at bounding box center [1370, 26] width 153 height 31
paste input "leomar.abermudez@gmail.com"
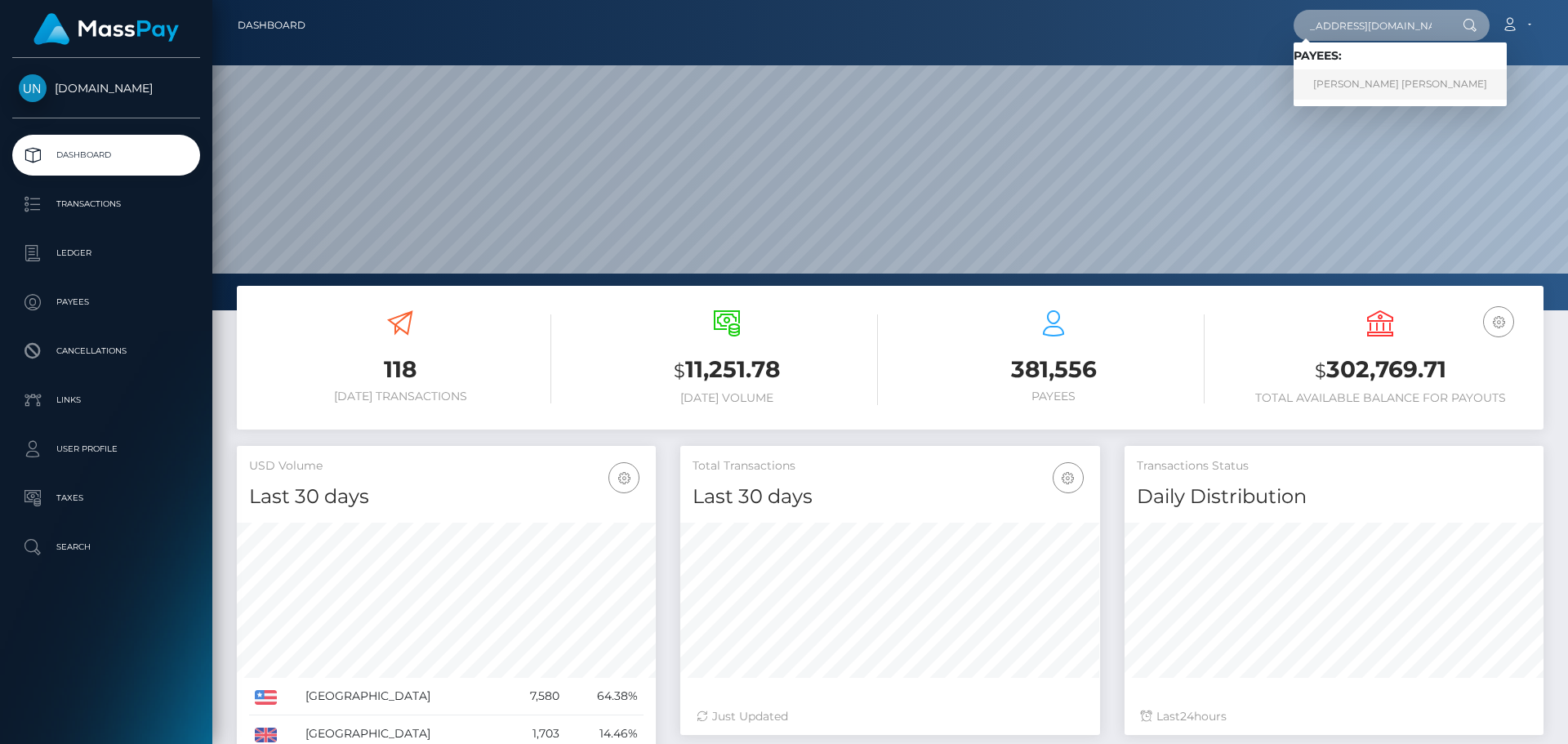
type input "leomar.abermudez@gmail.com"
click at [1374, 96] on link "LEOMAR AGOSTO BERMUDEZ" at bounding box center [1400, 84] width 213 height 30
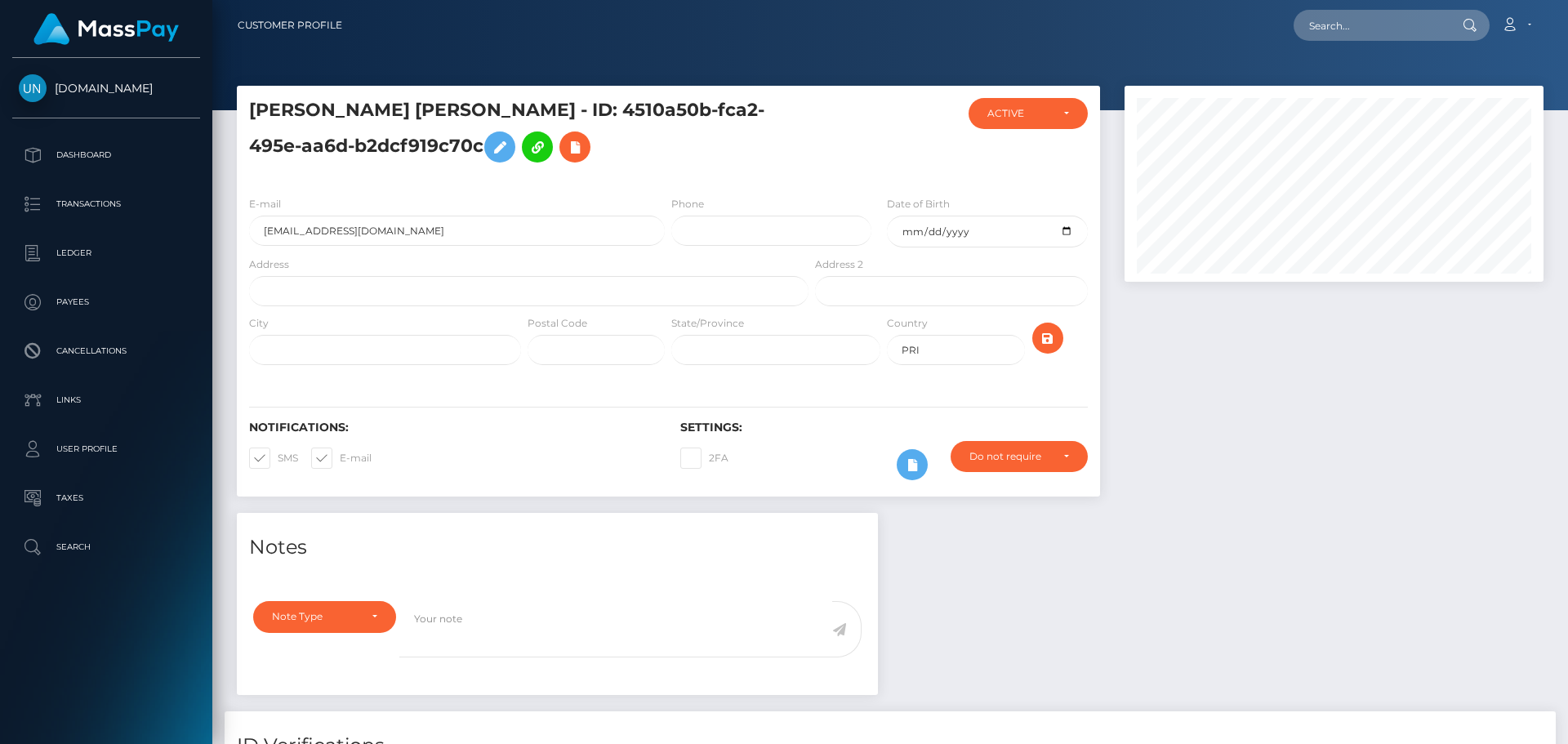
scroll to position [196, 420]
click at [356, 295] on input "text" at bounding box center [529, 291] width 560 height 30
paste input "Bda Pasarell [PERSON_NAME] 778 k.m 1.0 Int Comerio, PR 00782"
drag, startPoint x: 520, startPoint y: 290, endPoint x: 486, endPoint y: 292, distance: 34.1
click at [486, 292] on input "Bda Pasarell [PERSON_NAME] 778 k.m 1.0 Int Comerio, PR 00782" at bounding box center [529, 291] width 560 height 30
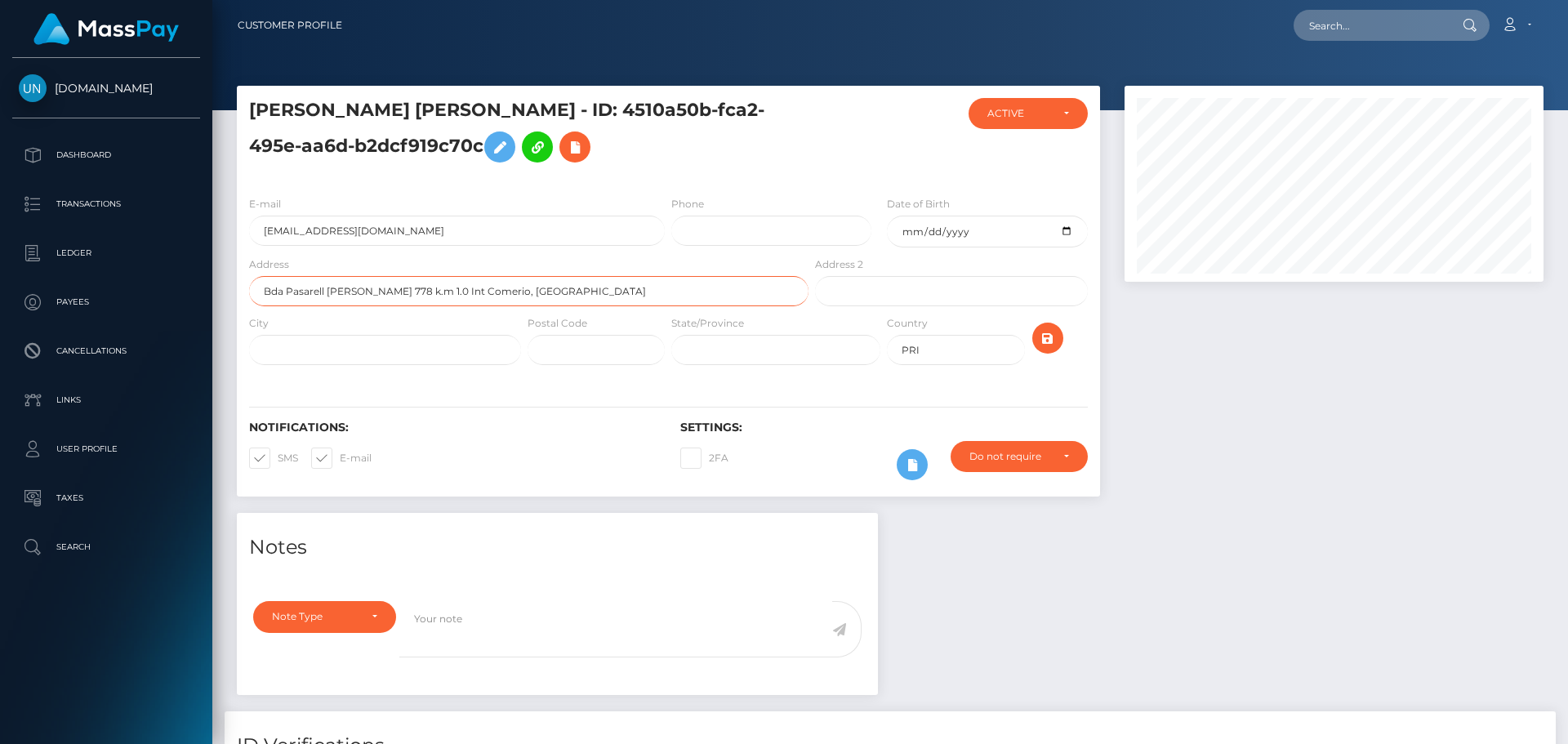
type input "Bda Pasarell [PERSON_NAME] 778 k.m 1.0 Int Comerio, [GEOGRAPHIC_DATA]"
click at [607, 355] on input "text" at bounding box center [596, 350] width 138 height 30
paste input "00782"
type input "00782"
drag, startPoint x: 464, startPoint y: 294, endPoint x: 405, endPoint y: 290, distance: 59.1
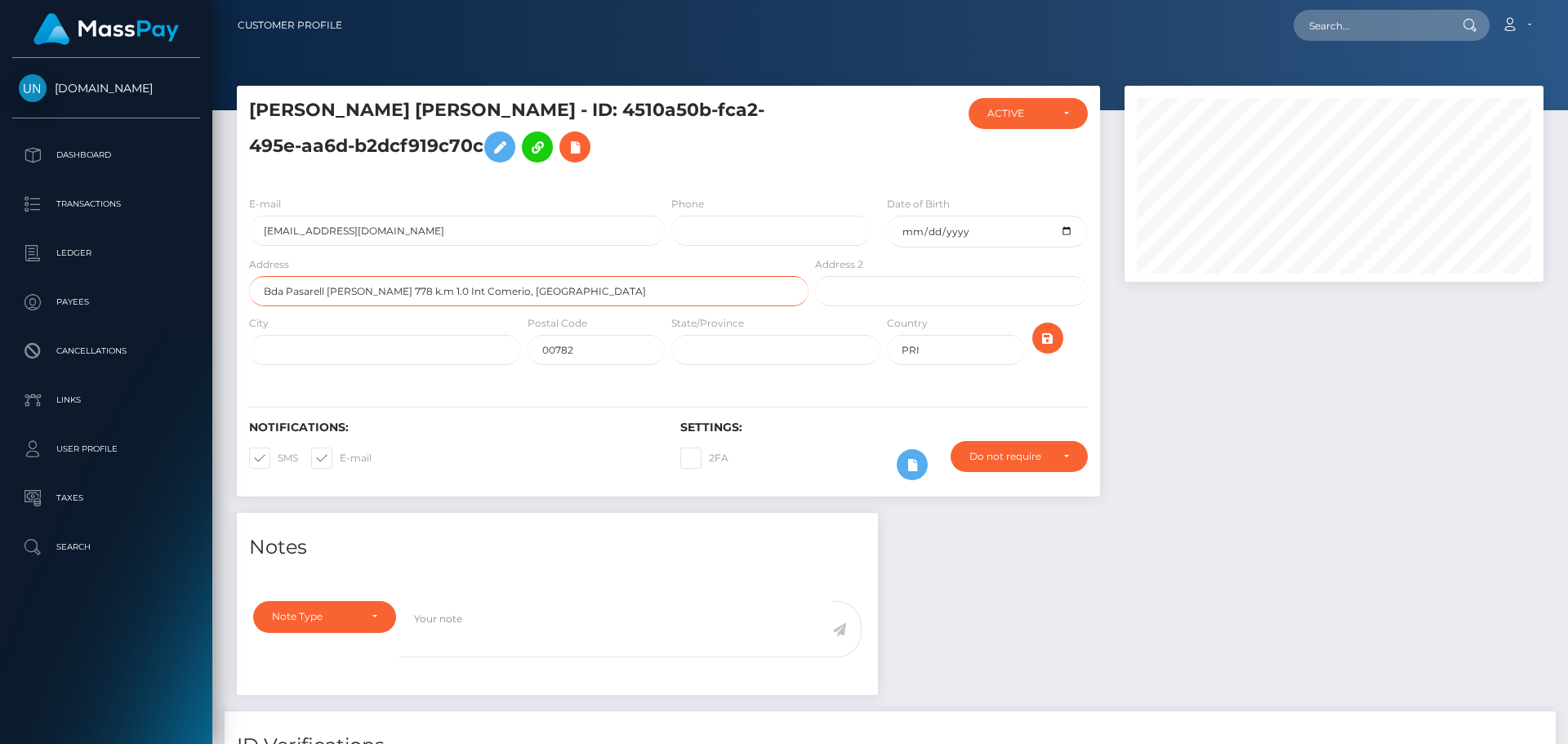
click at [405, 290] on input "Bda Pasarell [PERSON_NAME] 778 k.m 1.0 Int Comerio, [GEOGRAPHIC_DATA]" at bounding box center [529, 291] width 560 height 30
type input "Bda Pasarell [PERSON_NAME] 778 k.m 1.0 , PR"
click at [409, 340] on input "text" at bounding box center [385, 350] width 271 height 30
paste input "Int Comerio"
type input "Int Comerio"
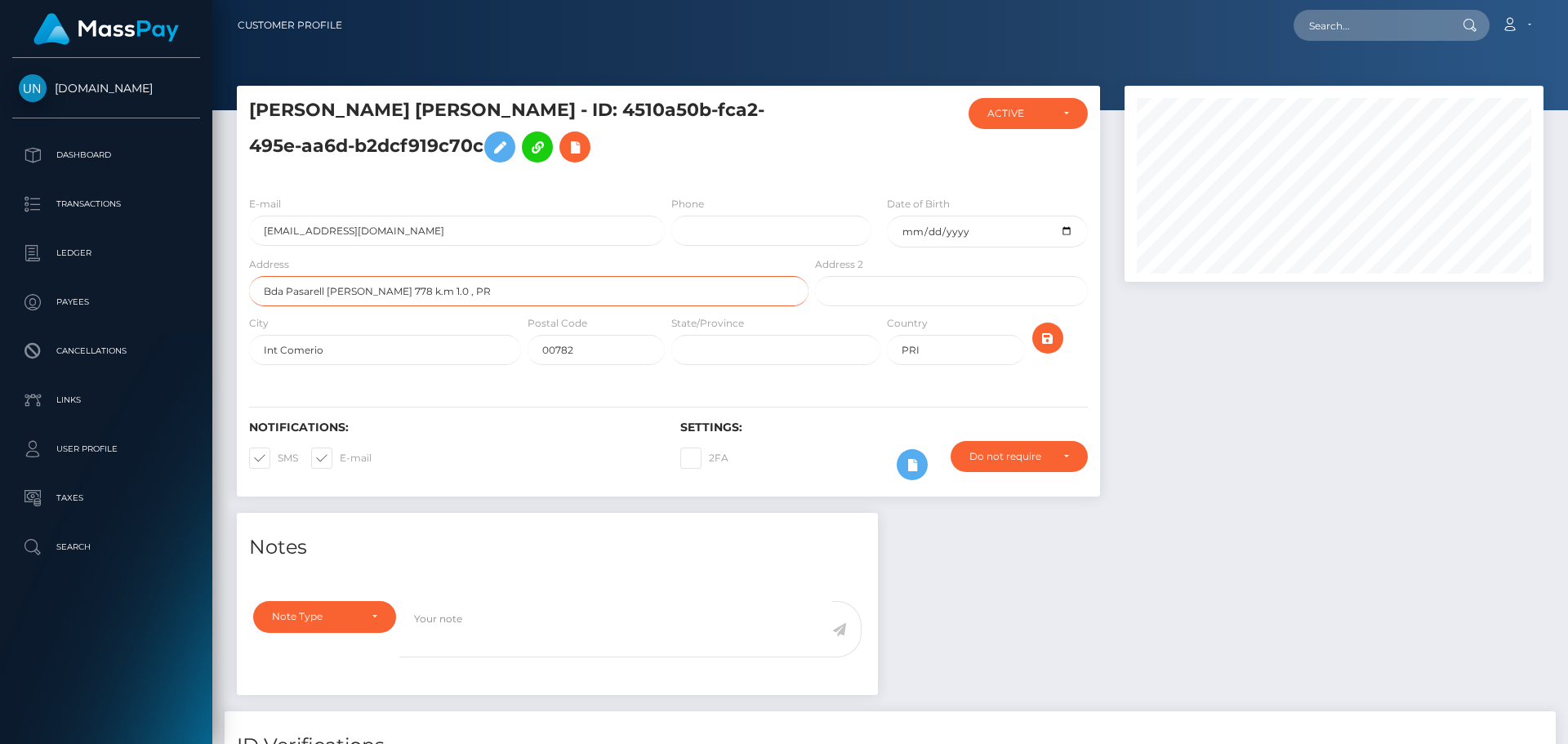
drag, startPoint x: 428, startPoint y: 299, endPoint x: 405, endPoint y: 298, distance: 23.0
click at [405, 298] on input "Bda Pasarell [PERSON_NAME] 778 k.m 1.0 , PR" at bounding box center [529, 291] width 560 height 30
type input "Bda Pasarell [PERSON_NAME] 778 k.m 1.0"
click at [1064, 342] on div at bounding box center [1064, 343] width 72 height 59
click at [1055, 337] on icon "submit" at bounding box center [1047, 338] width 19 height 20
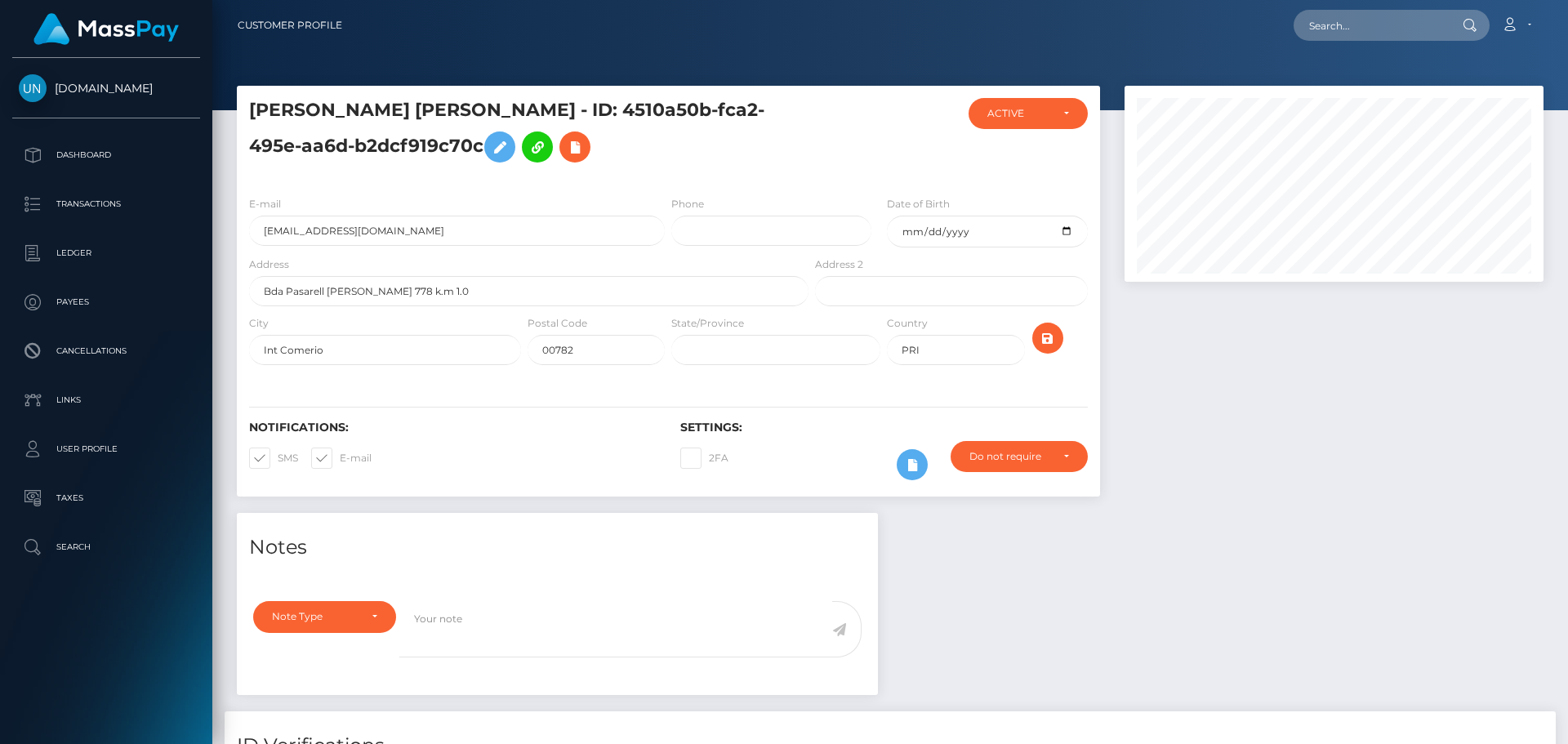
scroll to position [196, 420]
click at [96, 603] on div "Unlockt.me Dashboard Transactions Ledger Payees Cancellations Links Taxes" at bounding box center [106, 399] width 212 height 682
